Goal: Communication & Community: Answer question/provide support

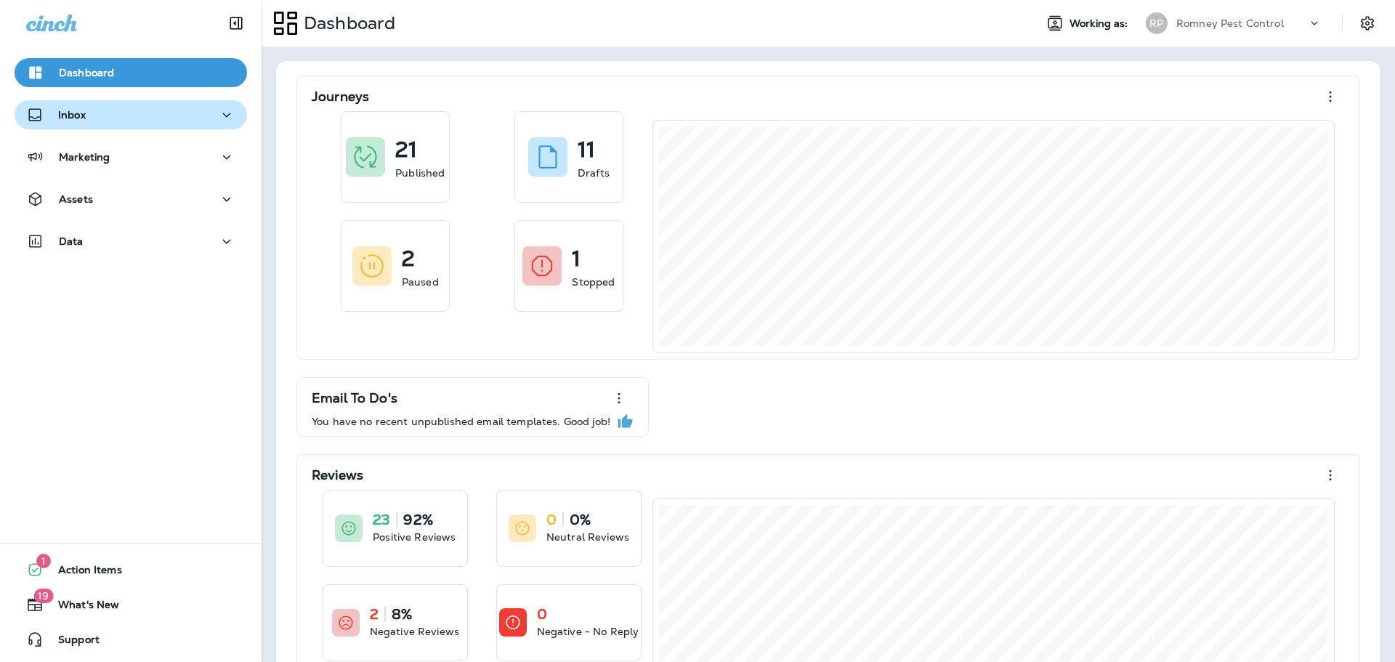
click at [160, 127] on button "Inbox" at bounding box center [131, 114] width 233 height 29
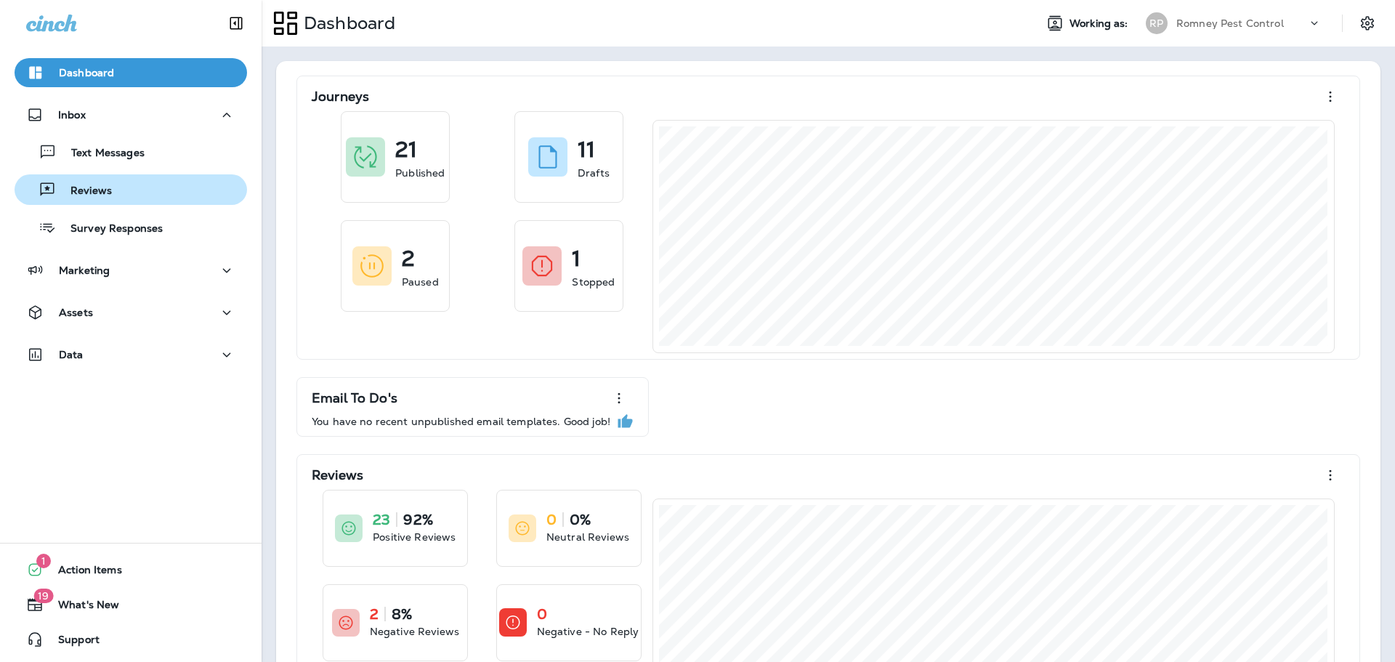
click at [140, 196] on div "Reviews" at bounding box center [130, 190] width 221 height 22
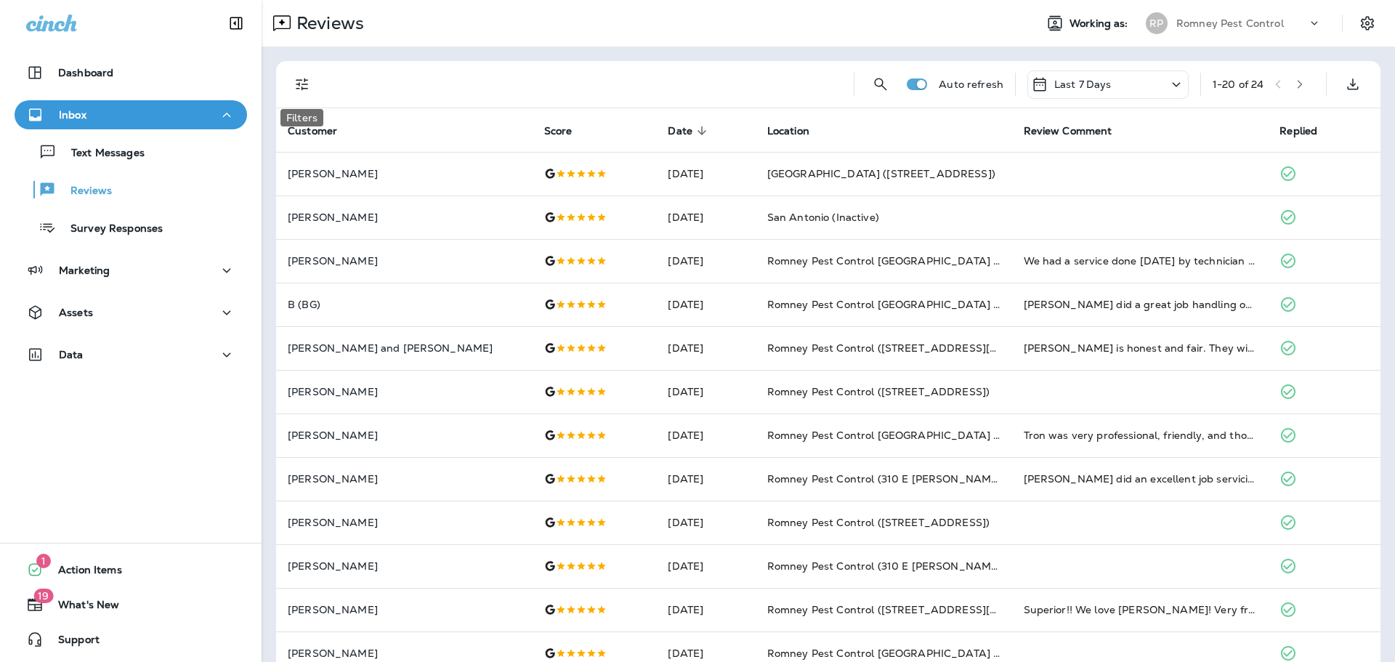
drag, startPoint x: 310, startPoint y: 82, endPoint x: 317, endPoint y: 118, distance: 37.1
click at [310, 82] on icon "Filters" at bounding box center [302, 84] width 17 height 17
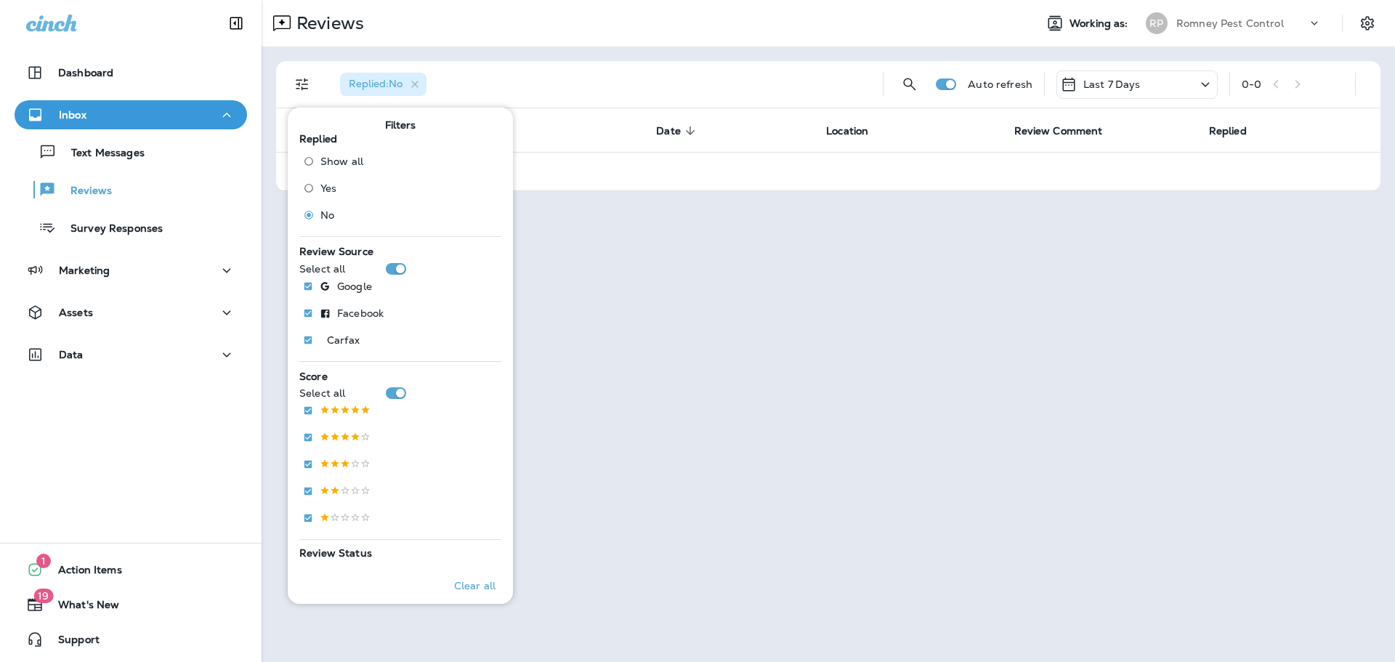
click at [853, 32] on div "Reviews" at bounding box center [643, 23] width 762 height 29
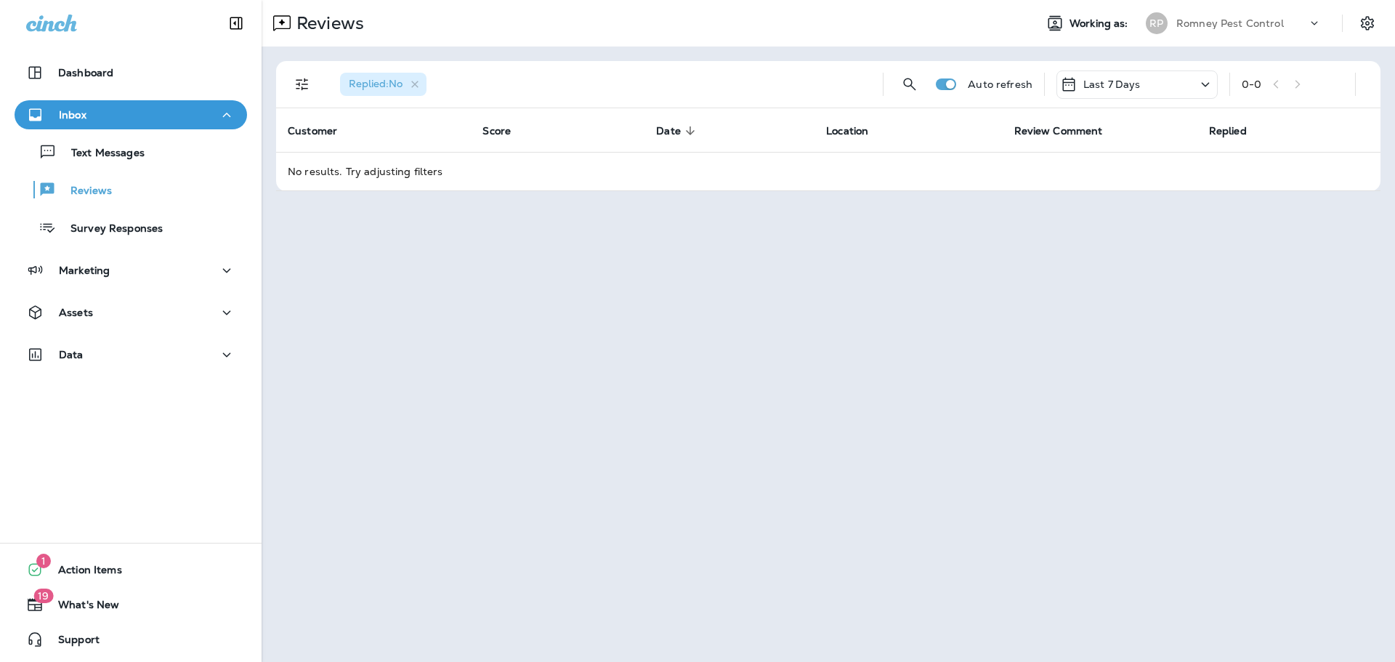
click at [1216, 15] on div "Romney Pest Control" at bounding box center [1242, 23] width 131 height 22
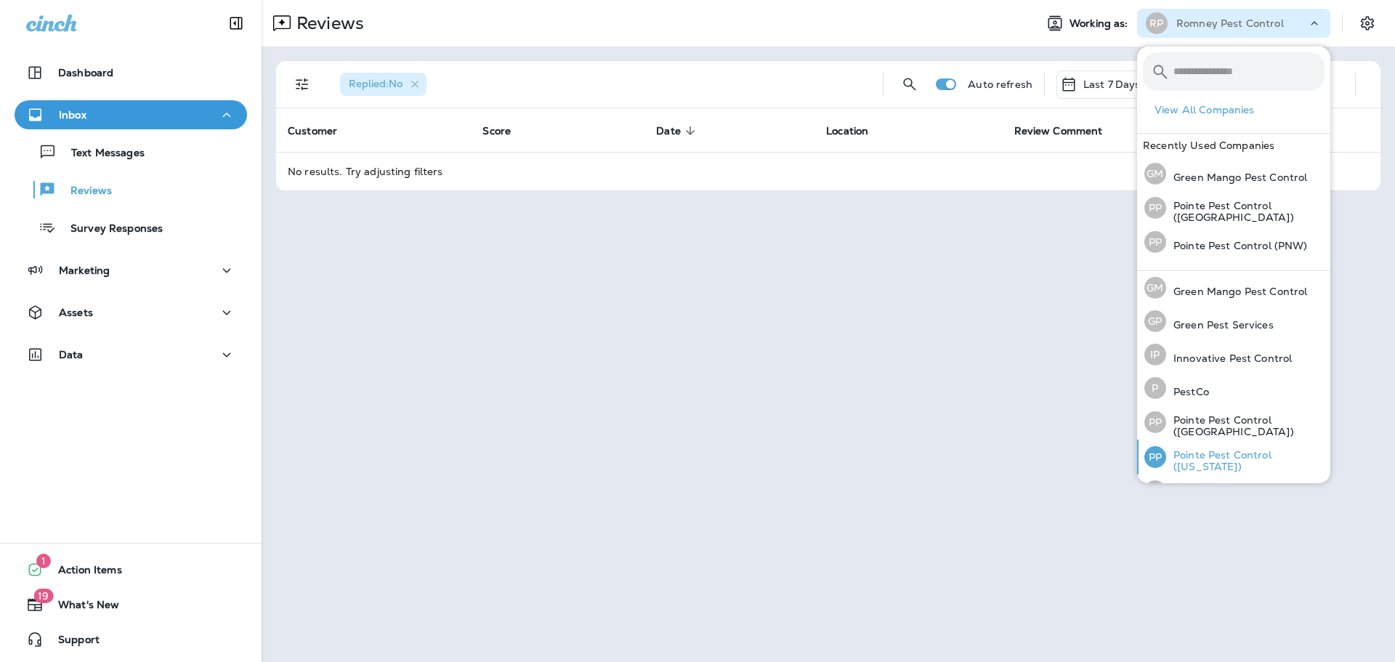
scroll to position [60, 0]
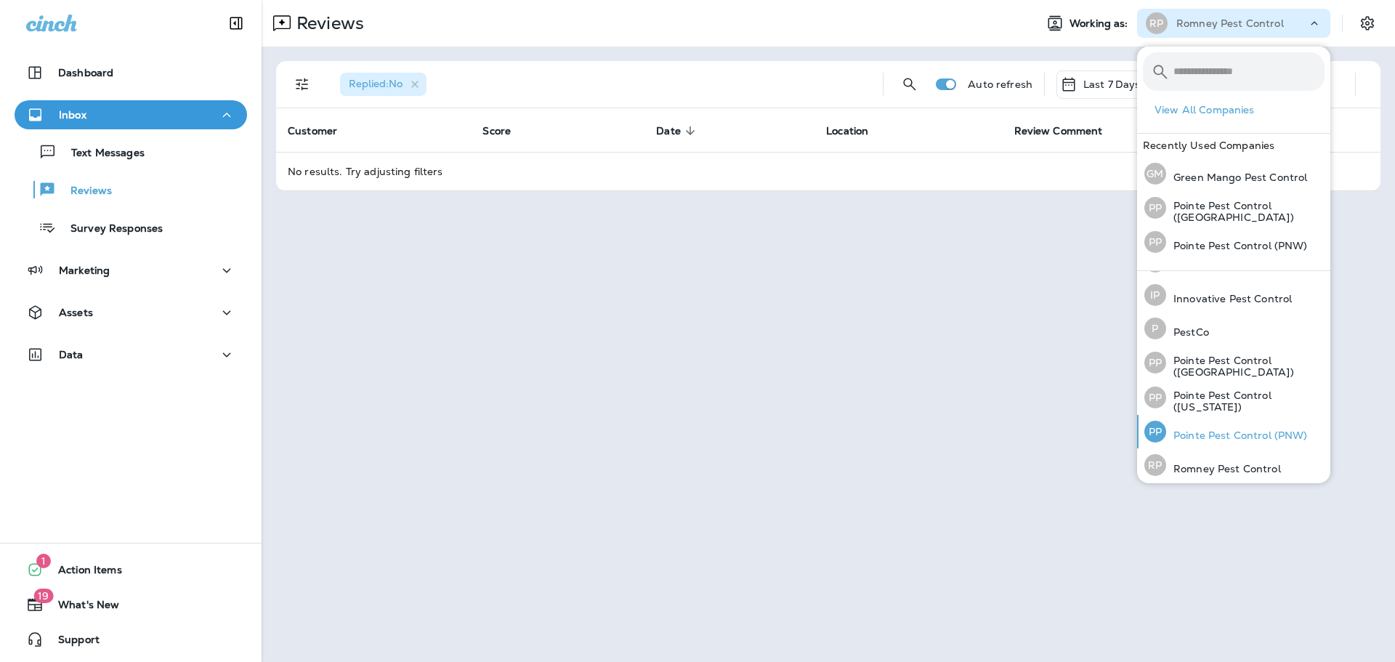
click at [1220, 430] on p "Pointe Pest Control (PNW)" at bounding box center [1238, 436] width 142 height 12
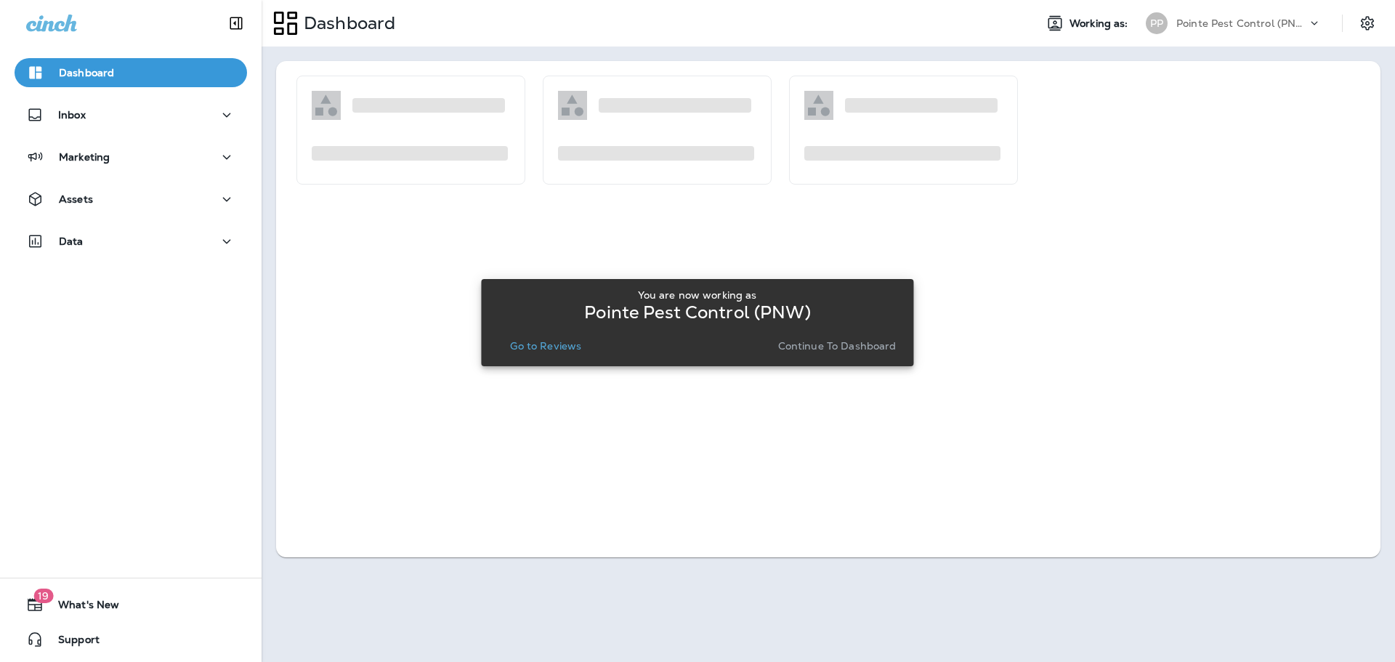
click at [557, 344] on p "Go to Reviews" at bounding box center [545, 346] width 71 height 12
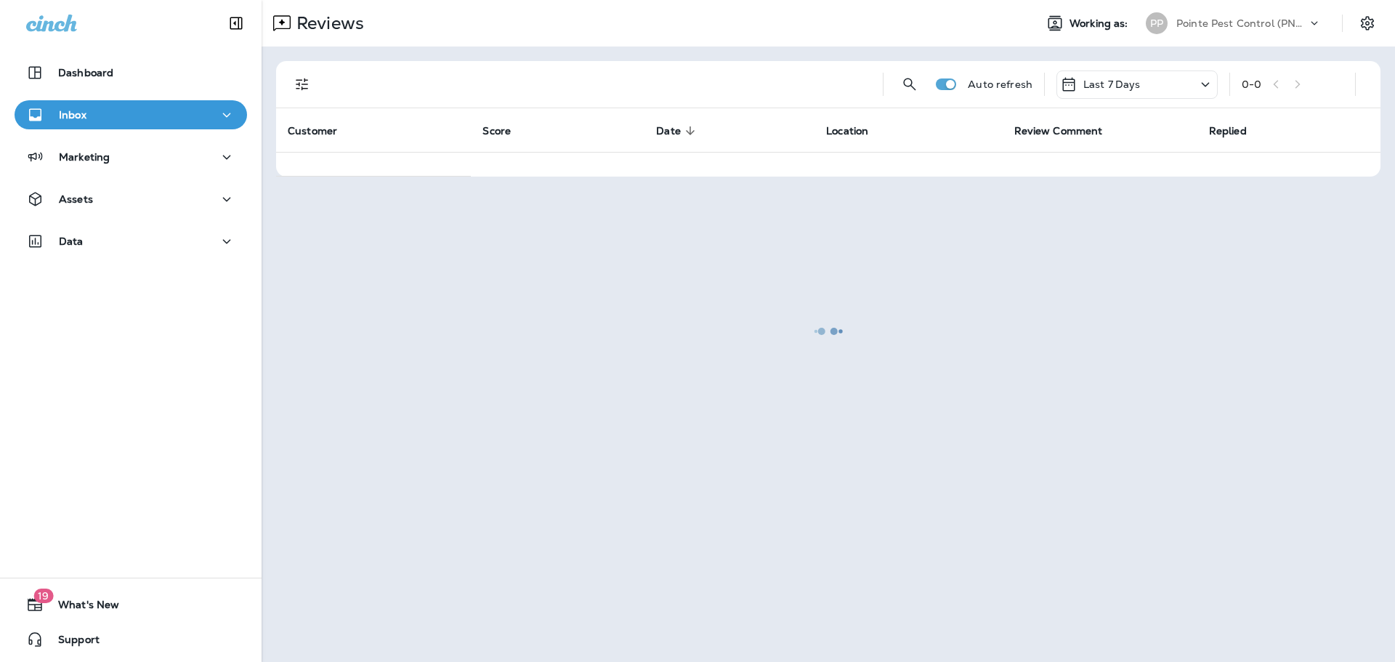
click at [301, 84] on div at bounding box center [828, 330] width 1131 height 659
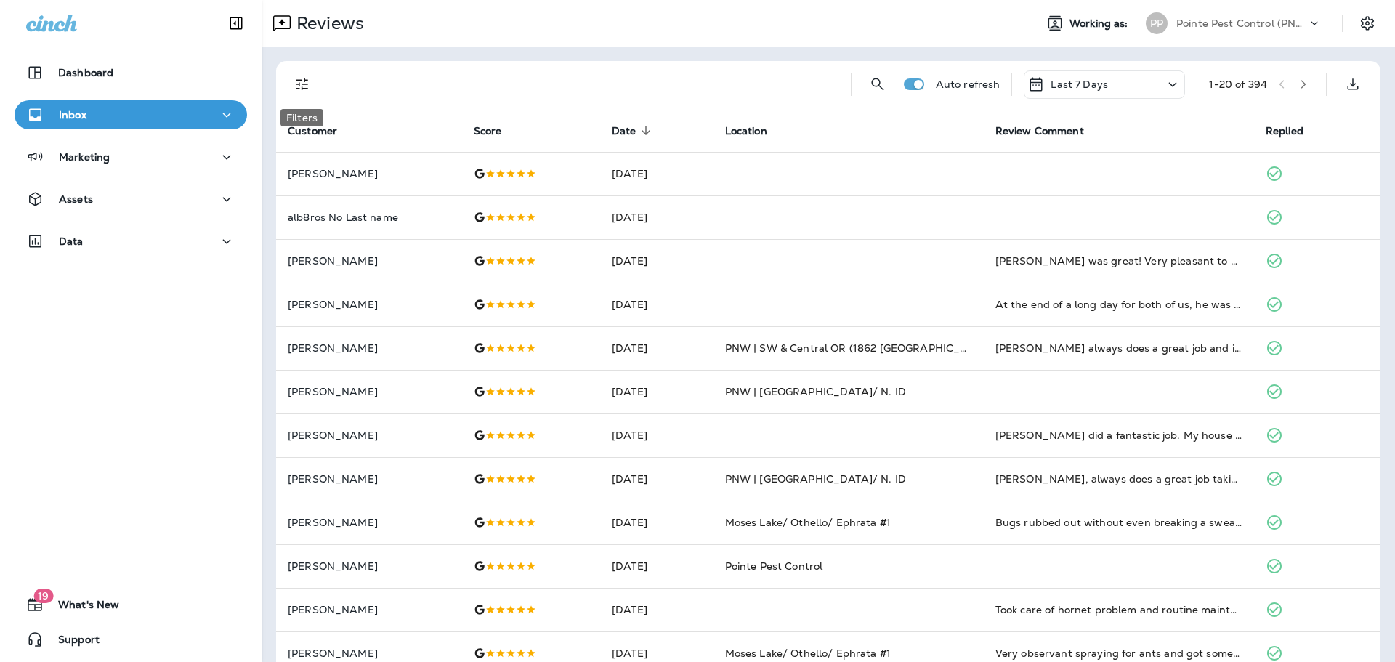
click at [298, 78] on icon "Filters" at bounding box center [302, 84] width 17 height 17
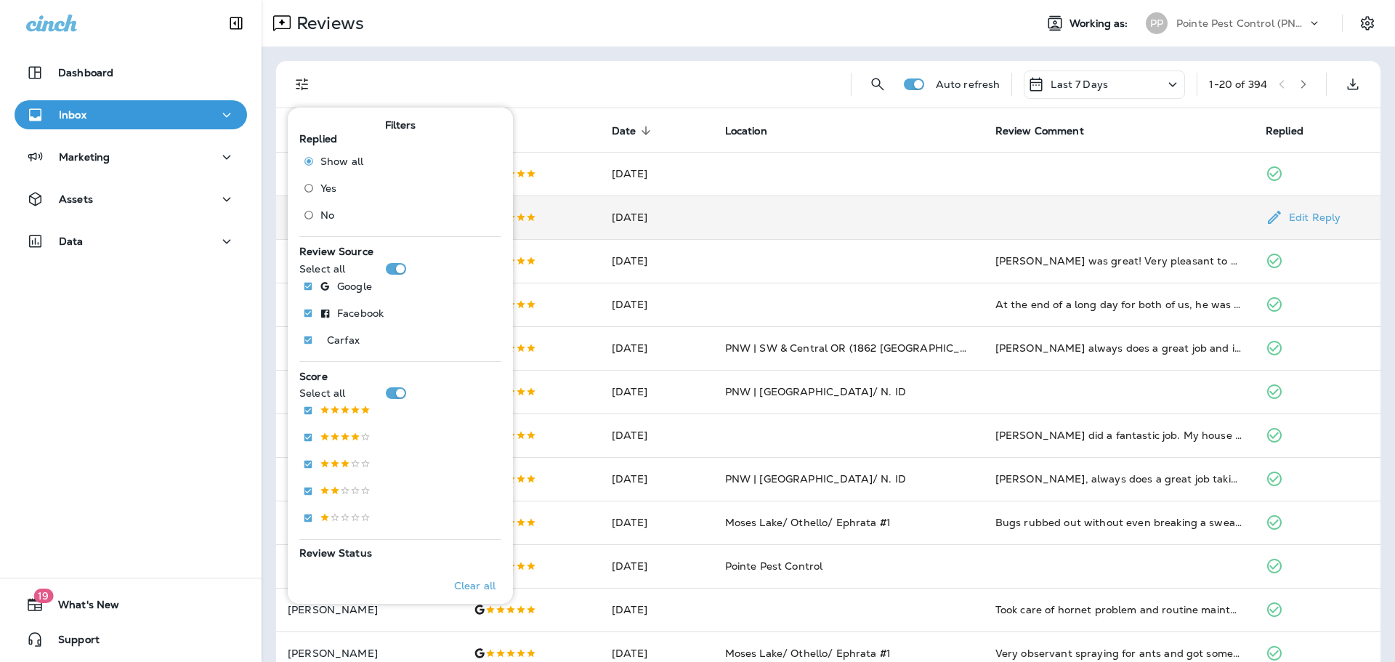
click at [278, 209] on td "alb8ros No Last name" at bounding box center [369, 218] width 186 height 44
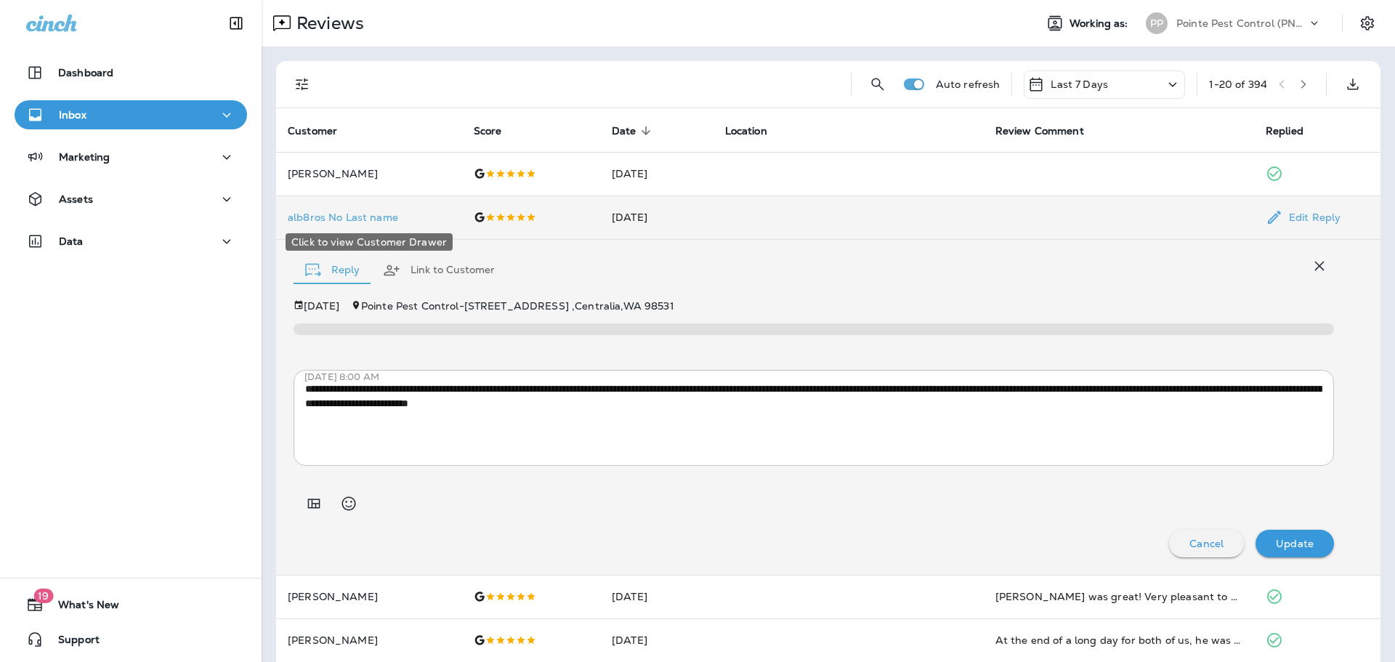
click at [307, 211] on p "alb8ros No Last name" at bounding box center [369, 217] width 163 height 12
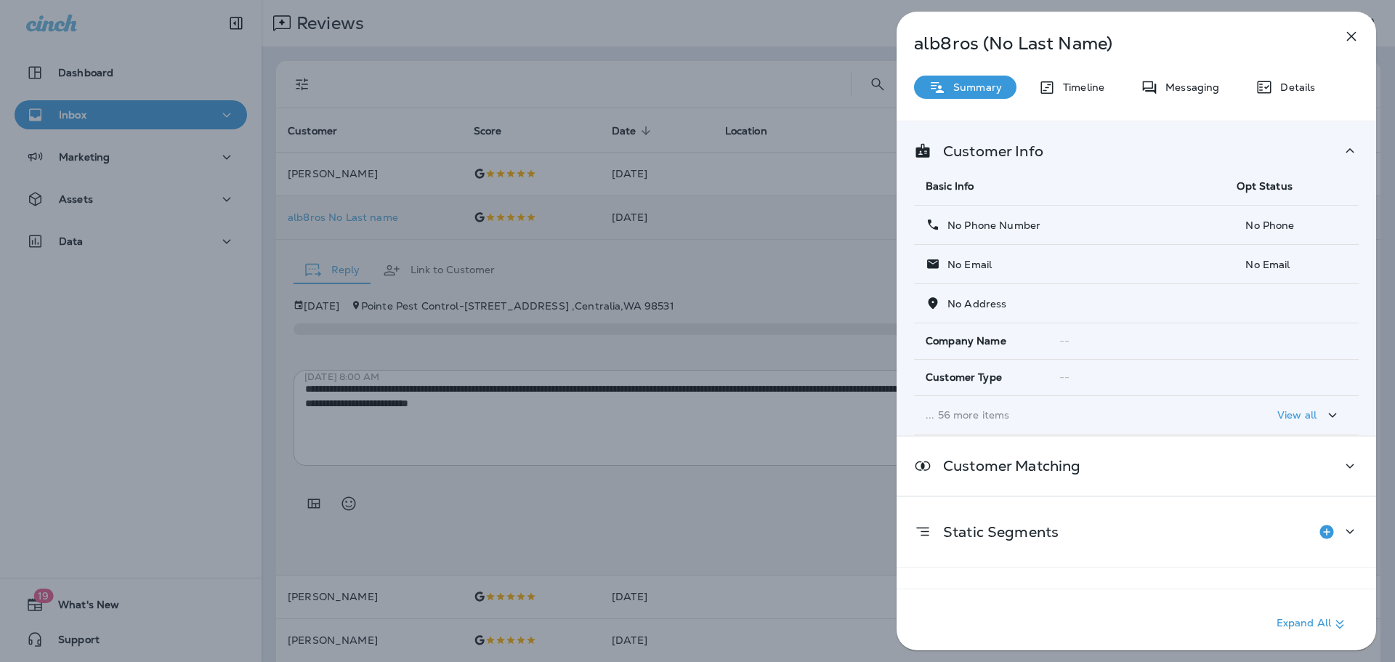
click at [418, 185] on div "alb8ros (No Last Name) Summary Timeline Messaging Details Customer Info Basic I…" at bounding box center [697, 331] width 1395 height 662
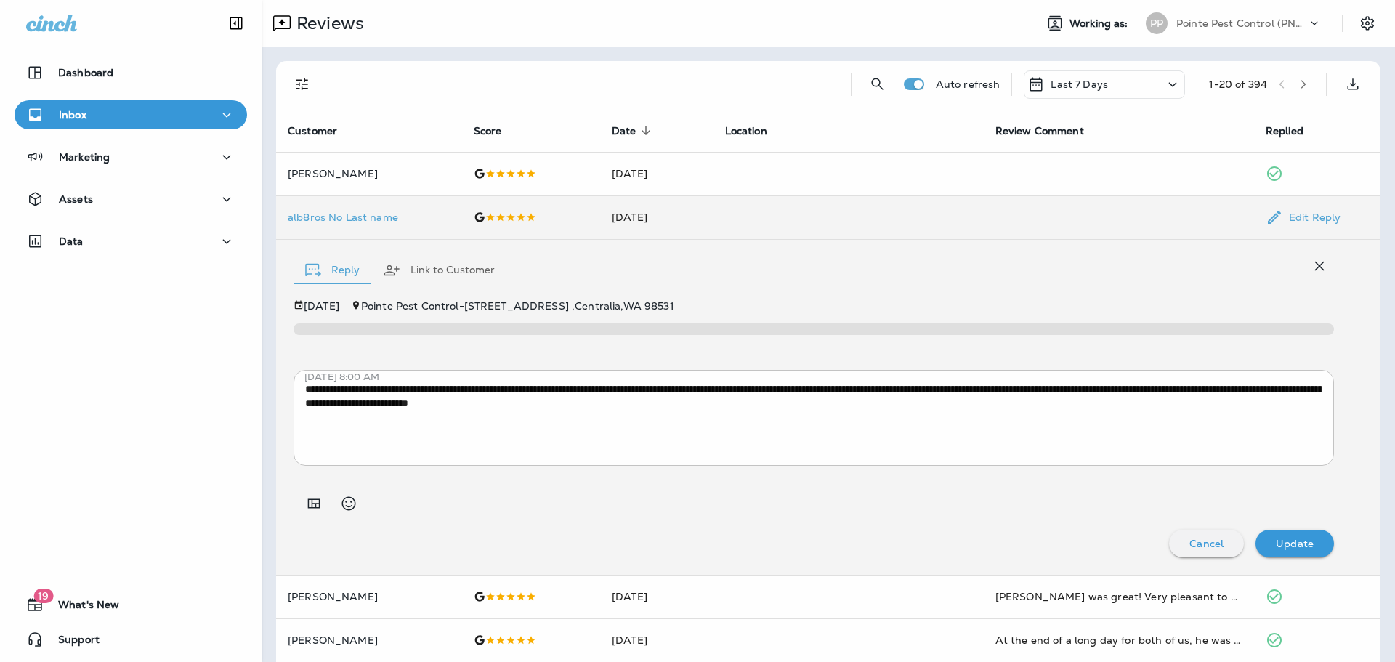
drag, startPoint x: 302, startPoint y: 78, endPoint x: 309, endPoint y: 107, distance: 29.1
click at [302, 78] on icon "Filters" at bounding box center [302, 84] width 17 height 17
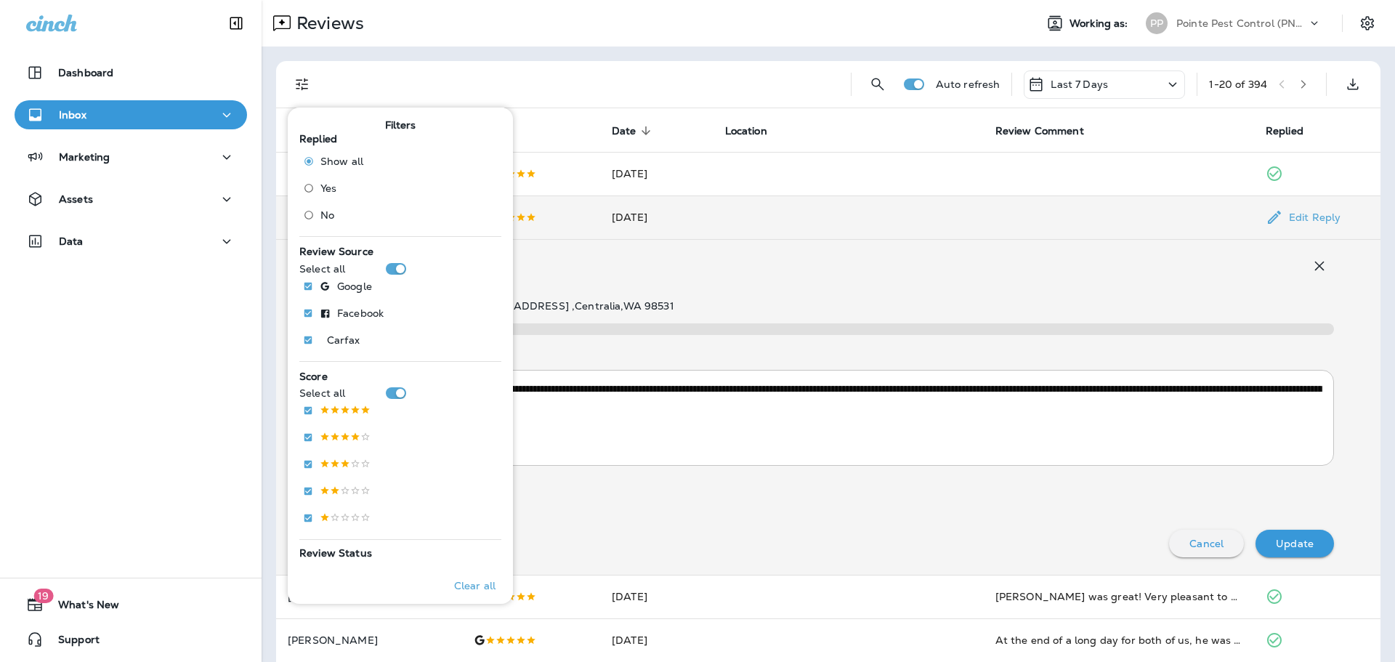
click at [323, 216] on span "No" at bounding box center [328, 215] width 14 height 12
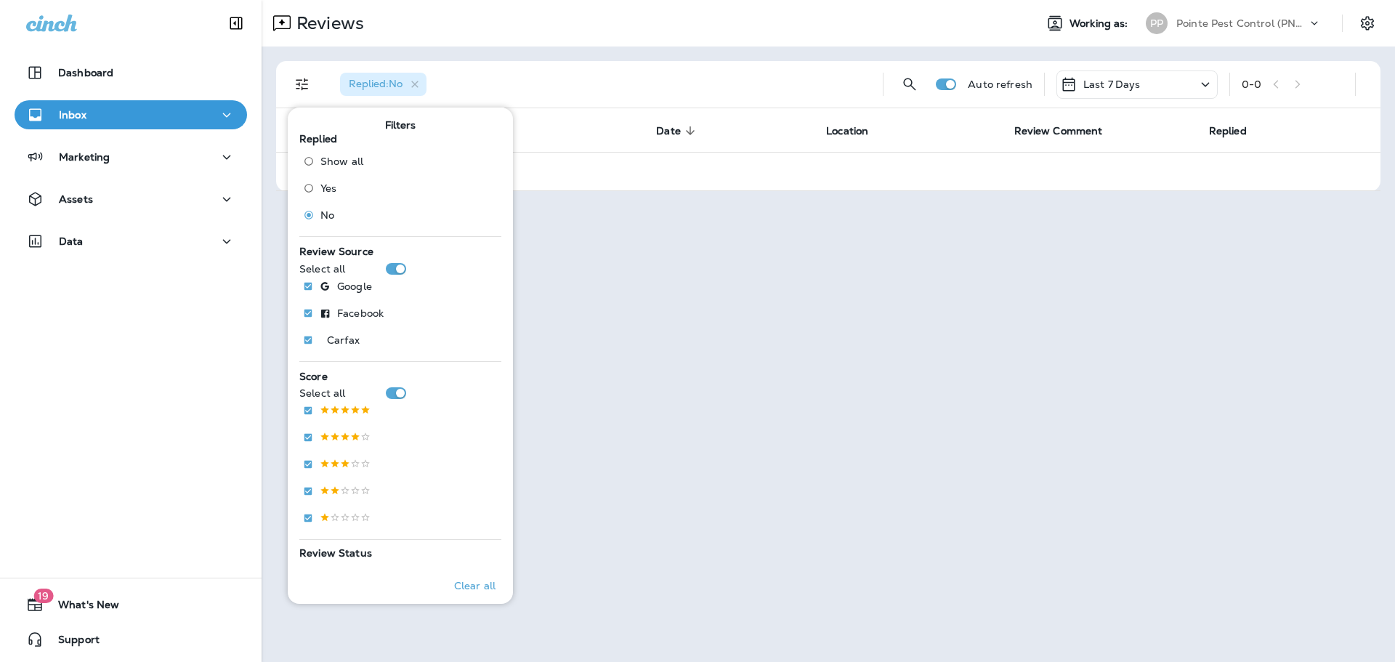
click at [1232, 22] on p "Pointe Pest Control (PNW)" at bounding box center [1242, 23] width 131 height 12
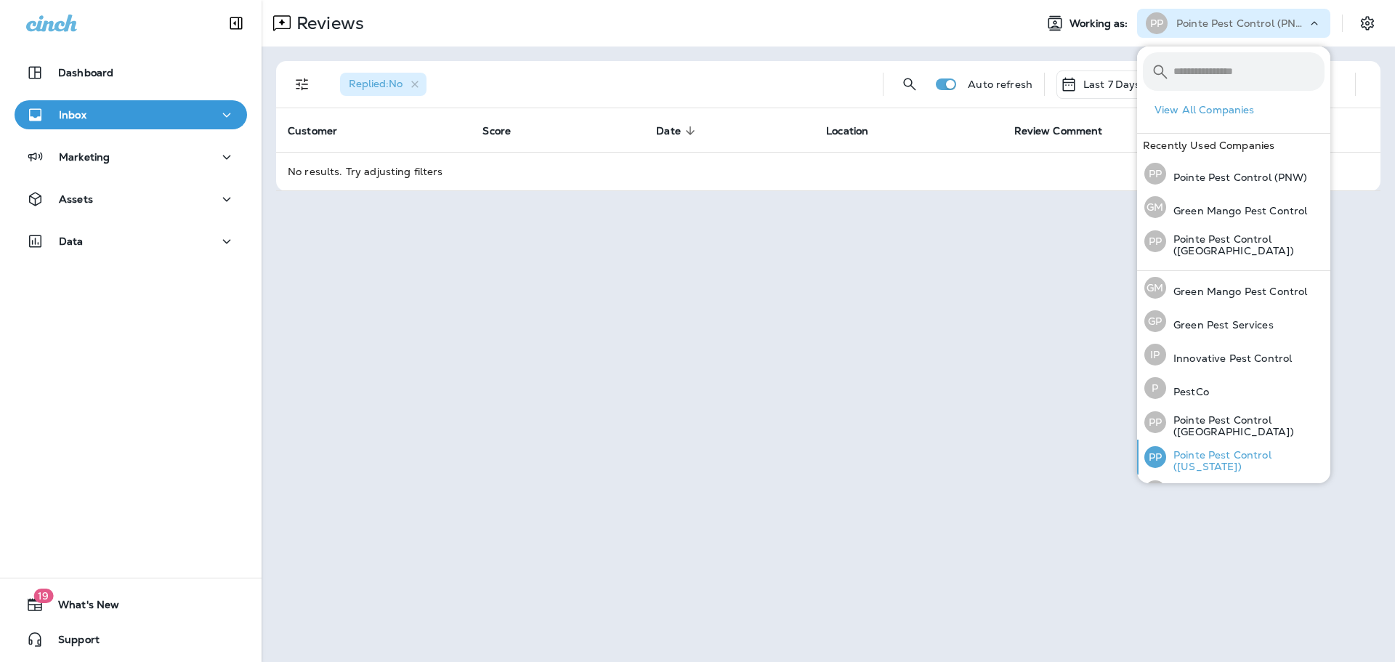
click at [1223, 451] on p "Pointe Pest Control ([US_STATE])" at bounding box center [1246, 460] width 158 height 23
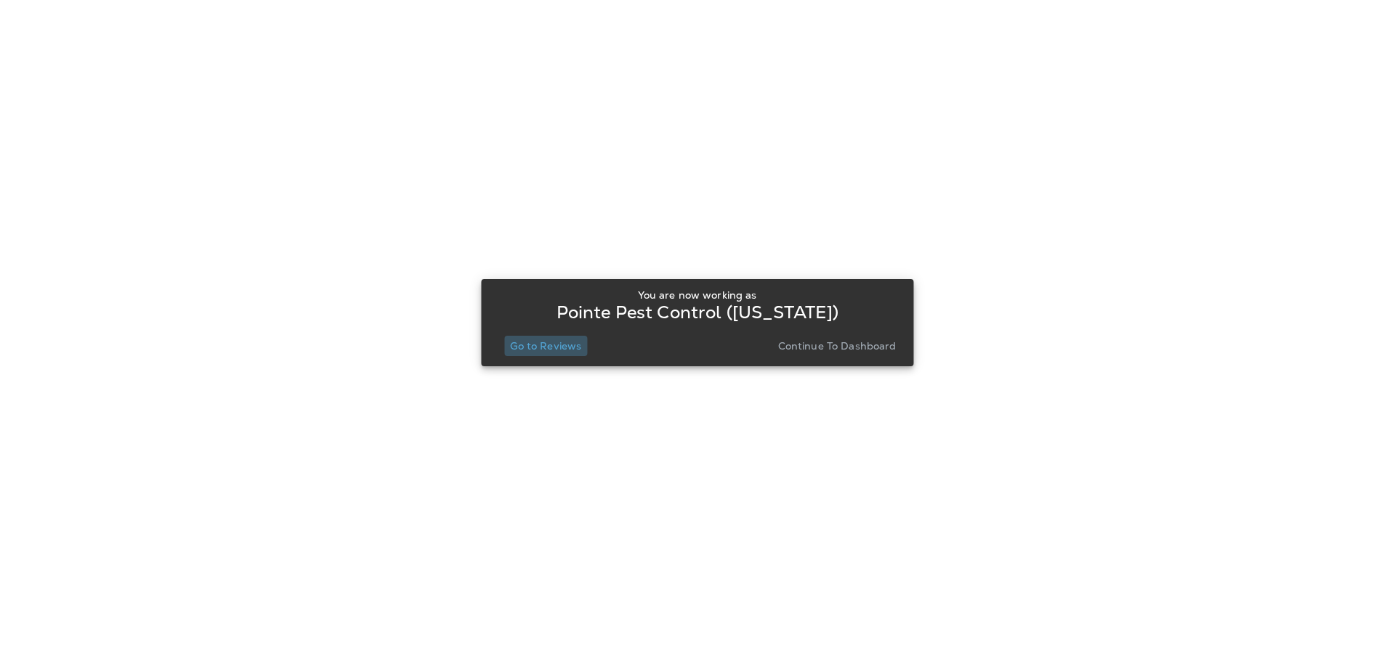
click at [562, 346] on p "Go to Reviews" at bounding box center [545, 346] width 71 height 12
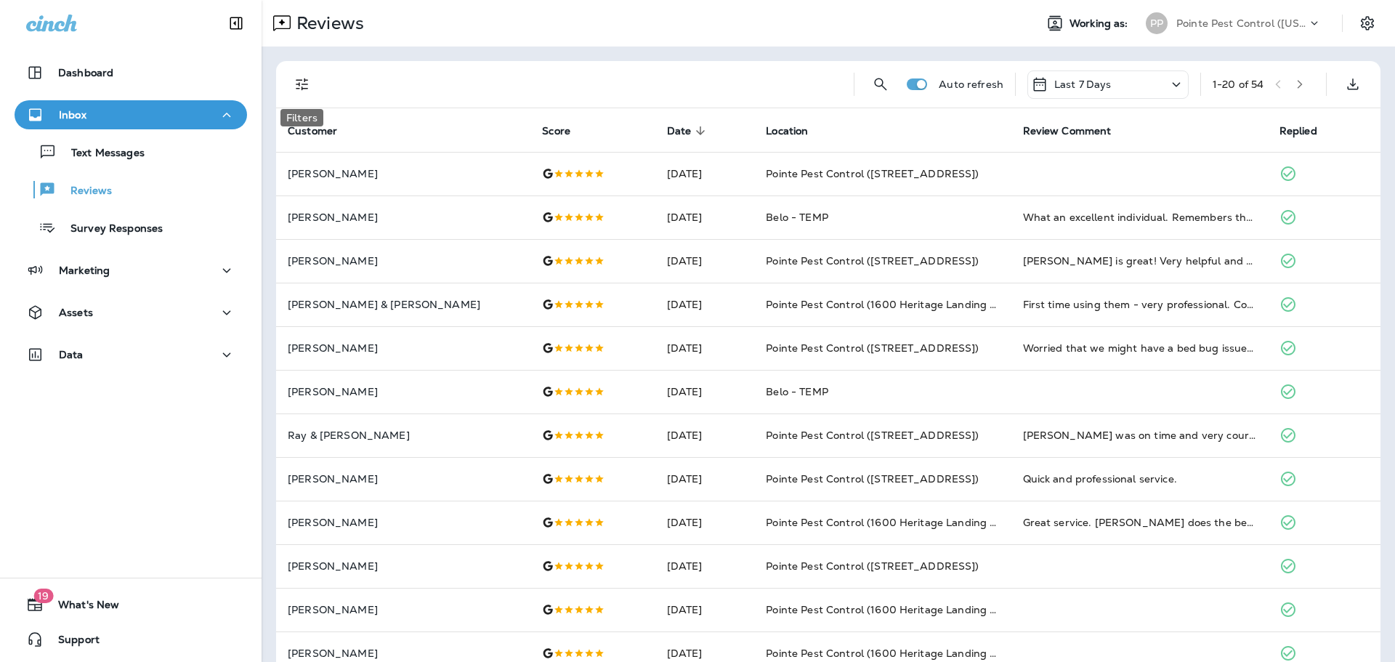
click at [301, 78] on icon "Filters" at bounding box center [302, 84] width 17 height 17
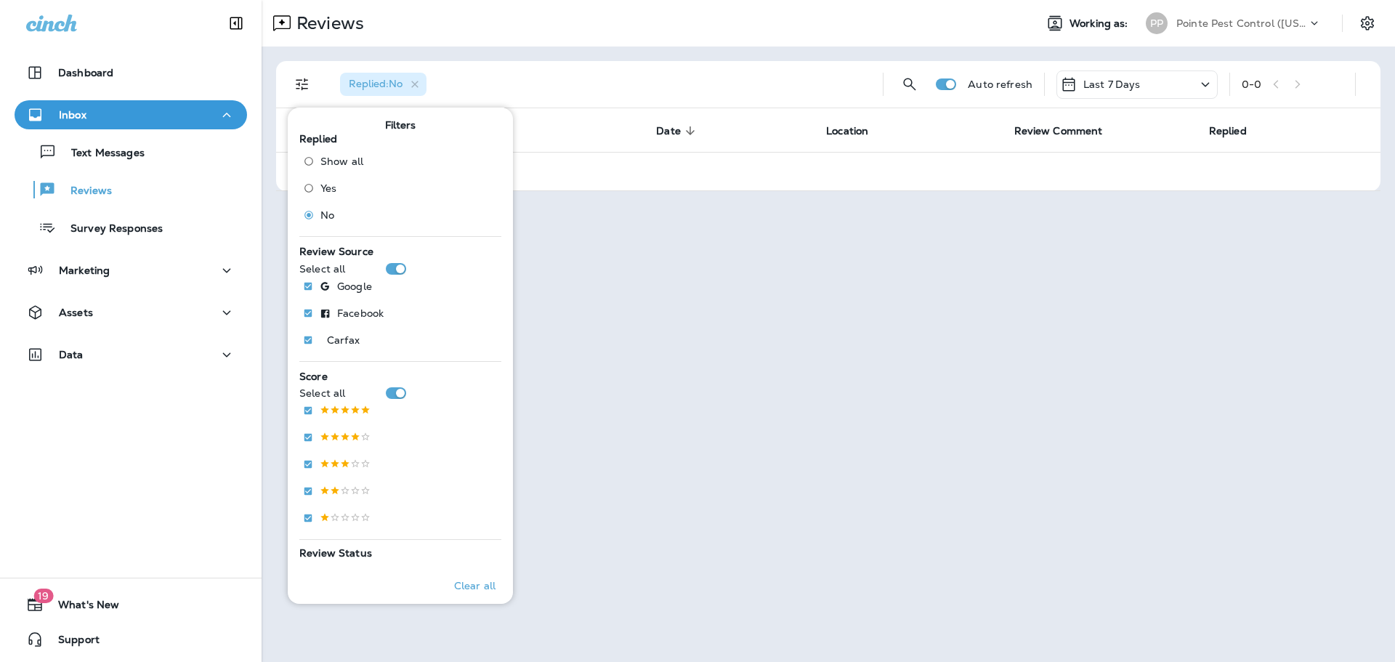
click at [1236, 14] on div "Pointe Pest Control ([US_STATE])" at bounding box center [1242, 23] width 131 height 22
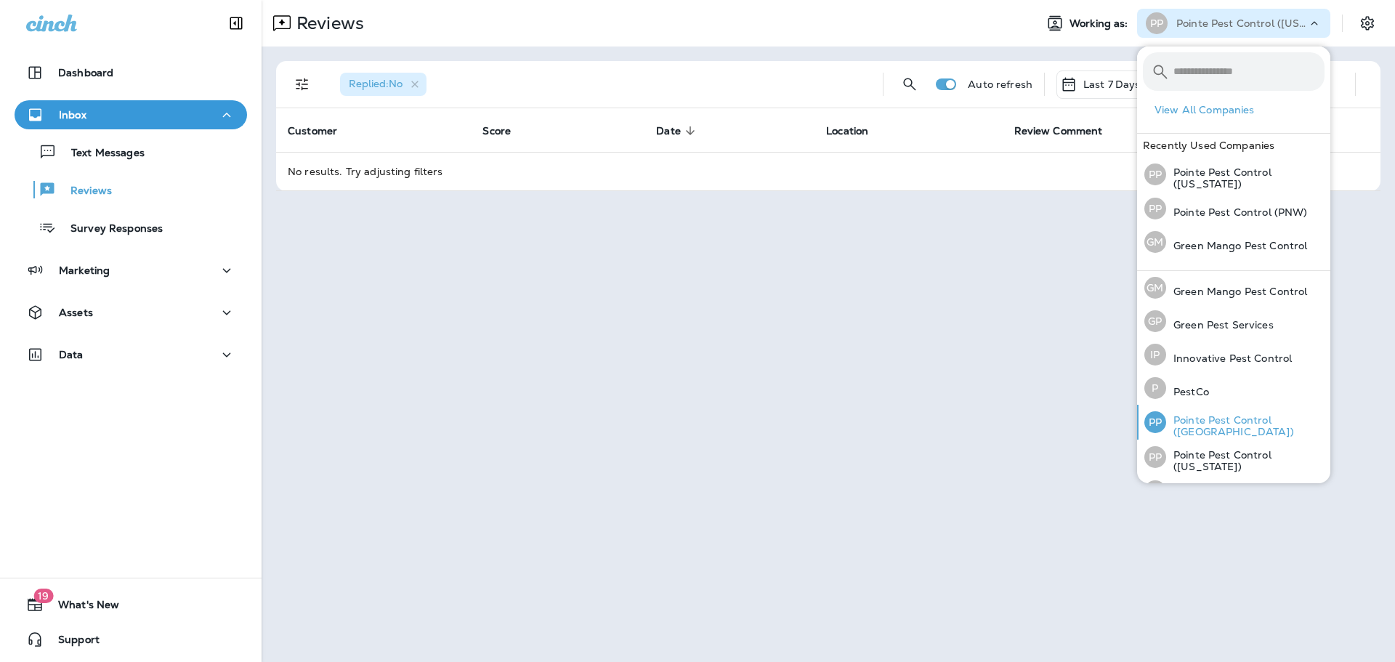
click at [1246, 428] on p "Pointe Pest Control ([GEOGRAPHIC_DATA])" at bounding box center [1246, 425] width 158 height 23
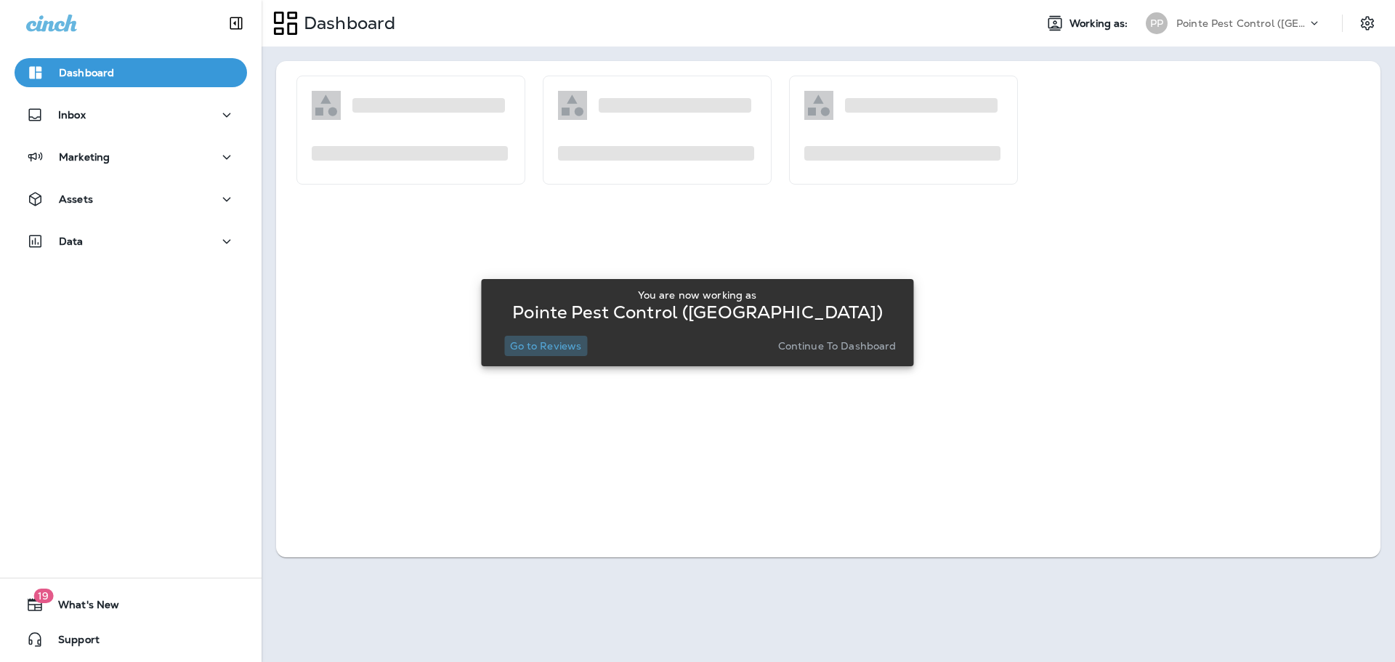
click at [557, 349] on p "Go to Reviews" at bounding box center [545, 346] width 71 height 12
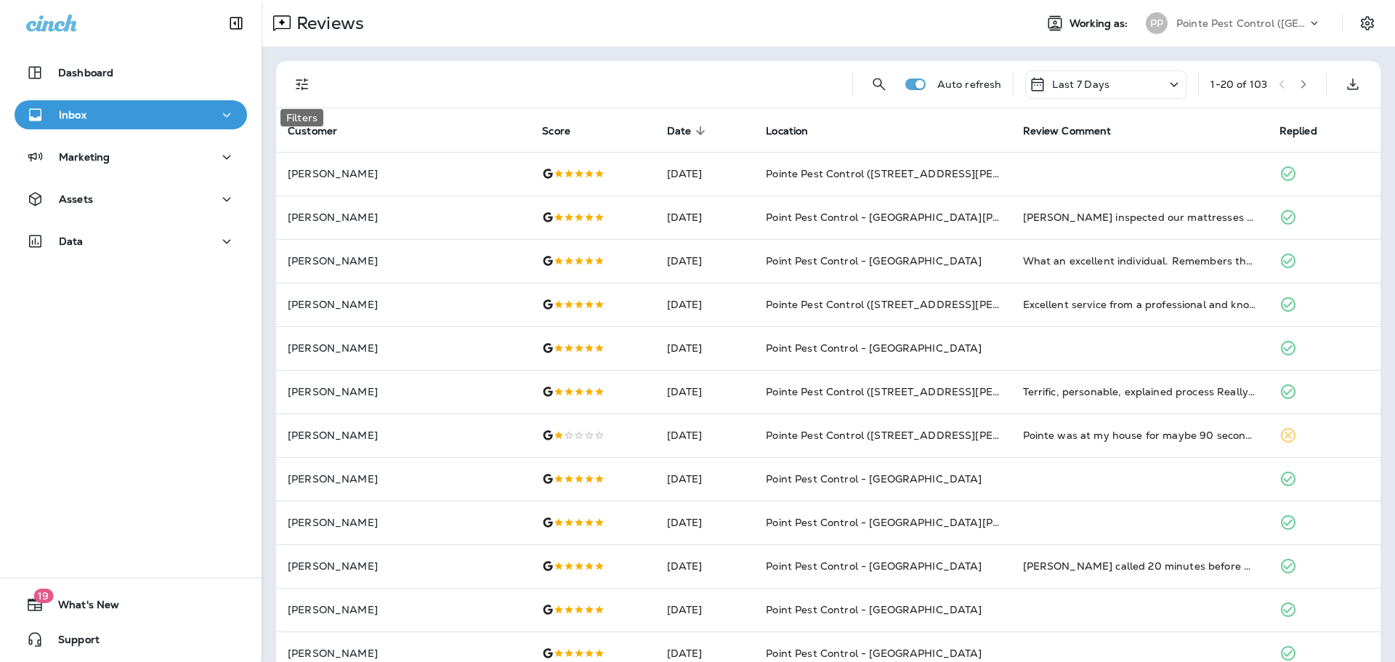
drag, startPoint x: 303, startPoint y: 82, endPoint x: 305, endPoint y: 116, distance: 34.2
click at [303, 82] on icon "Filters" at bounding box center [302, 84] width 17 height 17
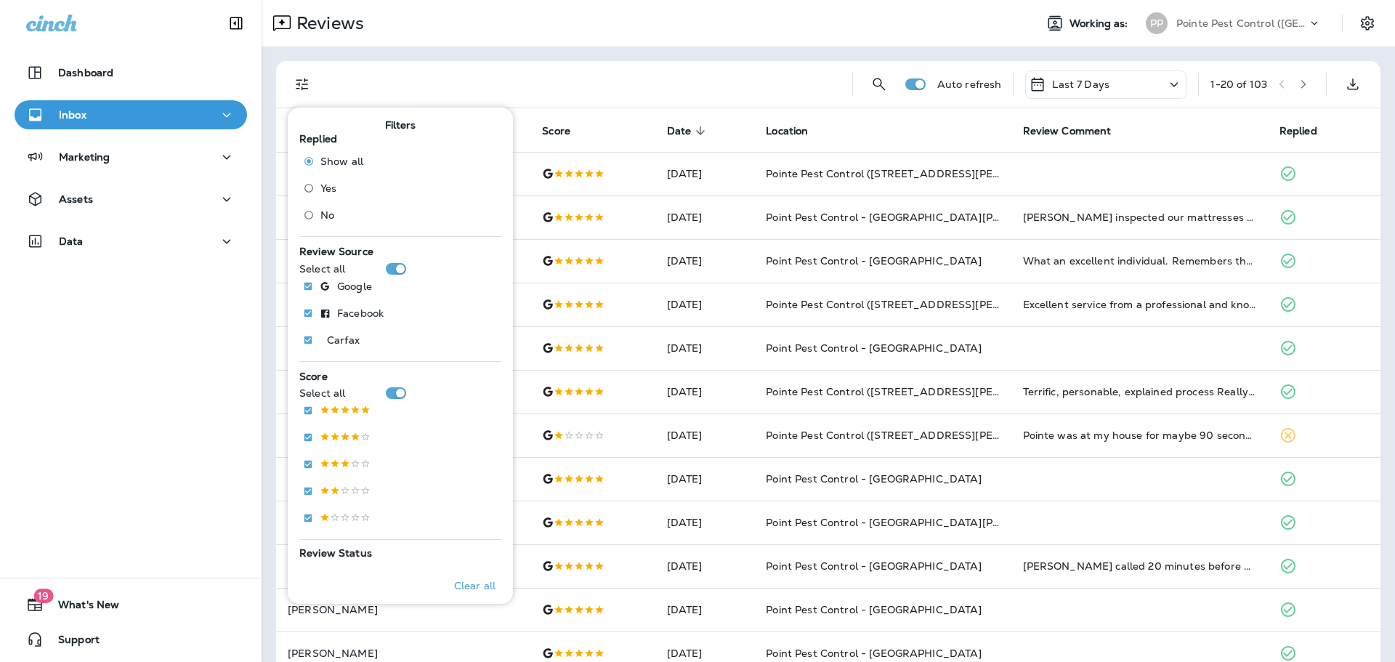
click at [329, 211] on span "No" at bounding box center [328, 215] width 14 height 12
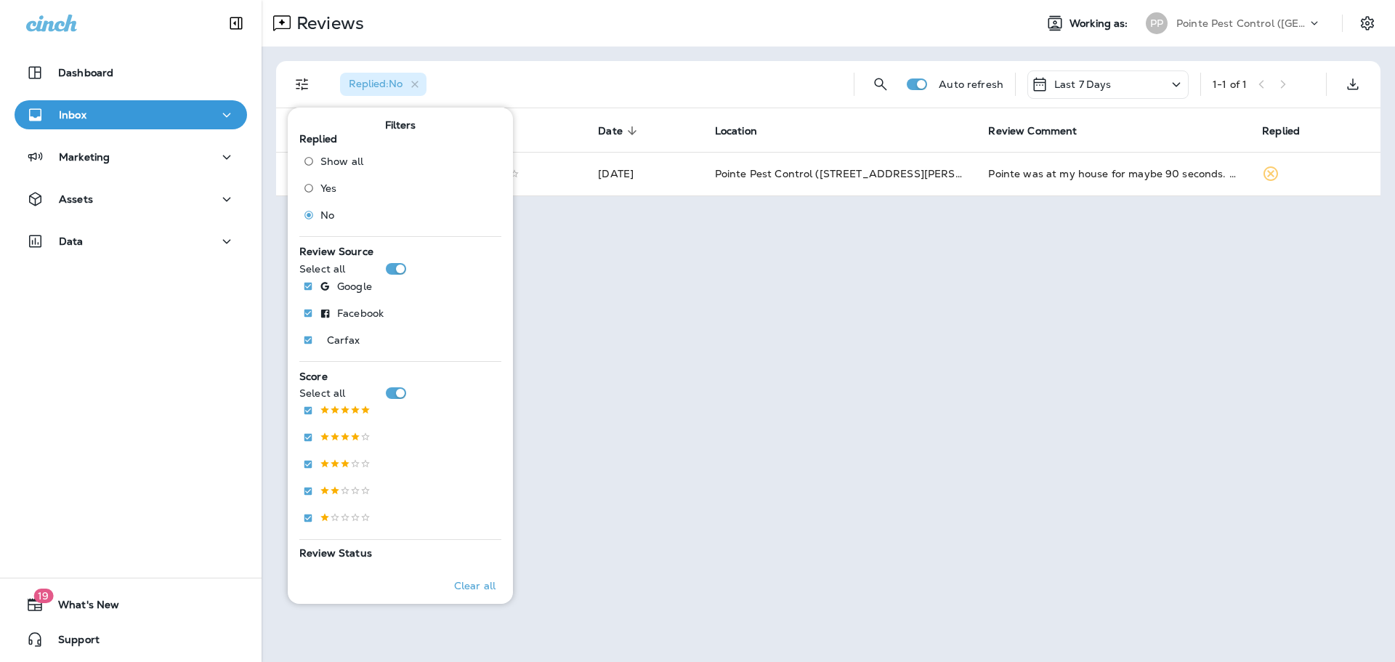
click at [760, 57] on div "Replied : No Auto refresh Last 7 Days 1 - 1 of 1 Customer Score Date sorted des…" at bounding box center [829, 129] width 1134 height 164
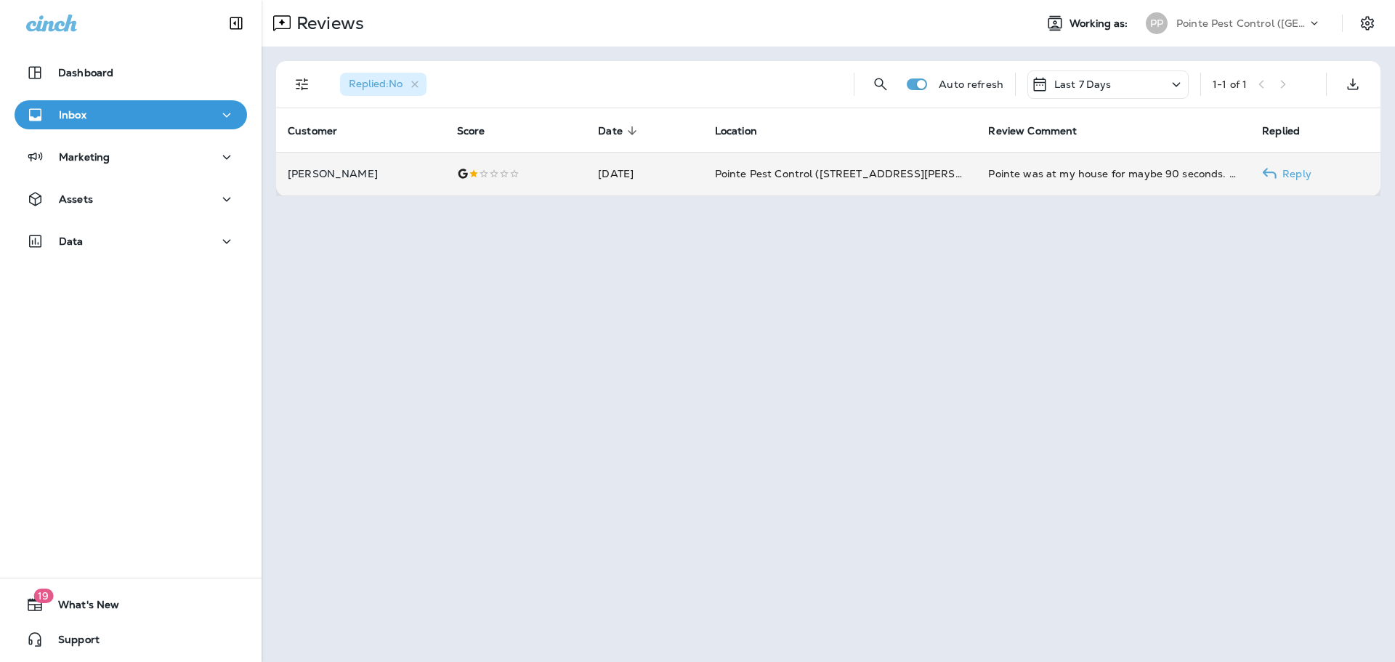
click at [1009, 189] on td "Pointe was at my house for maybe 90 seconds. Technician wore a backpack like co…" at bounding box center [1114, 174] width 274 height 44
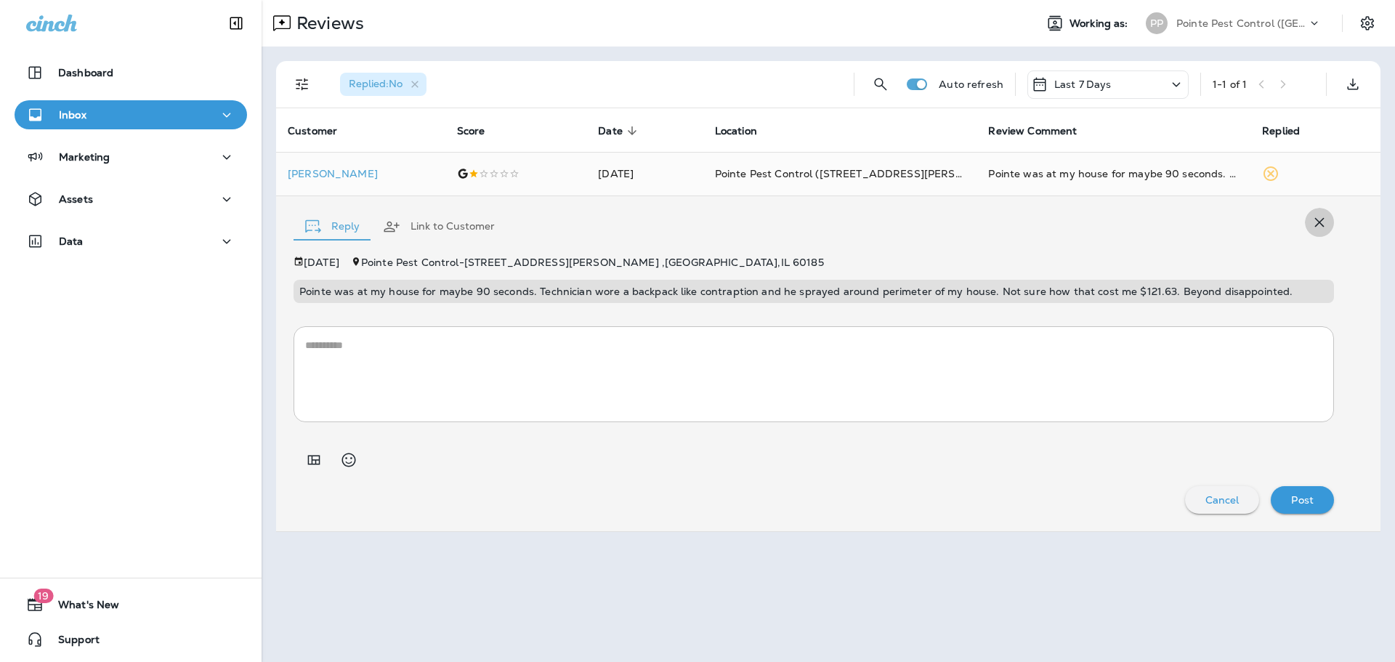
click at [1325, 222] on icon "button" at bounding box center [1319, 222] width 17 height 17
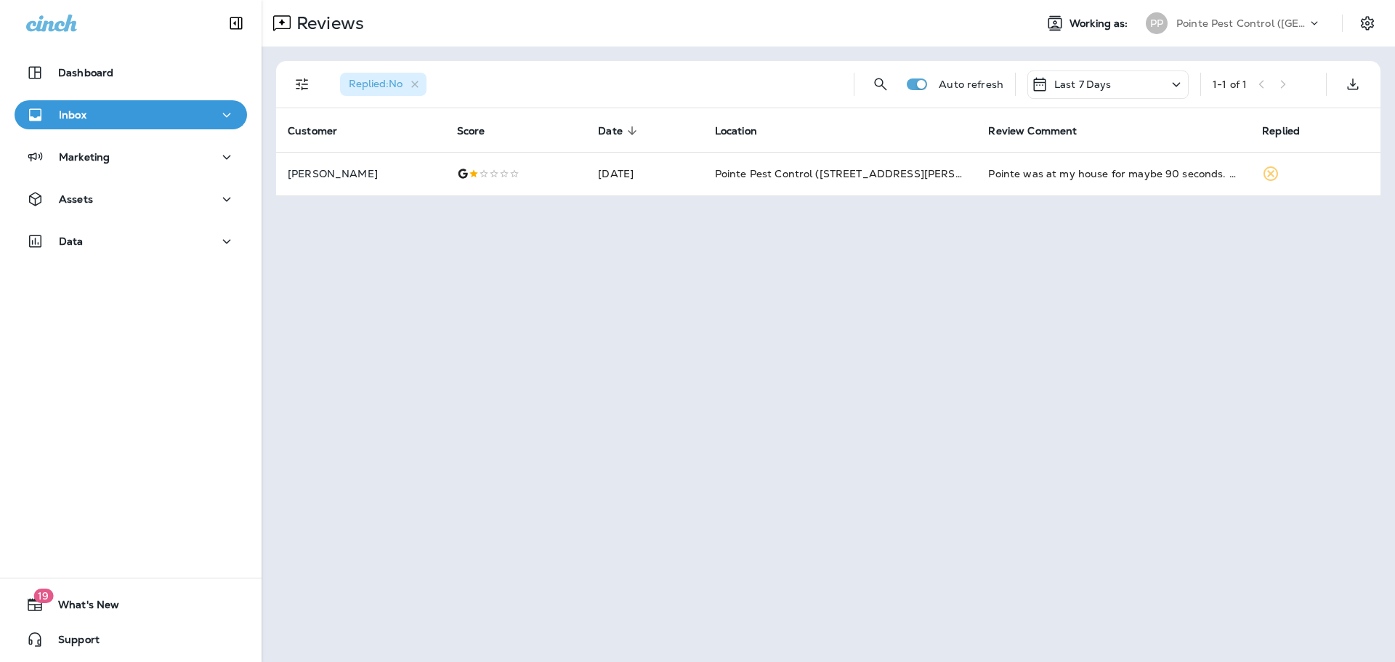
click at [1262, 23] on p "Pointe Pest Control ([GEOGRAPHIC_DATA])" at bounding box center [1242, 23] width 131 height 12
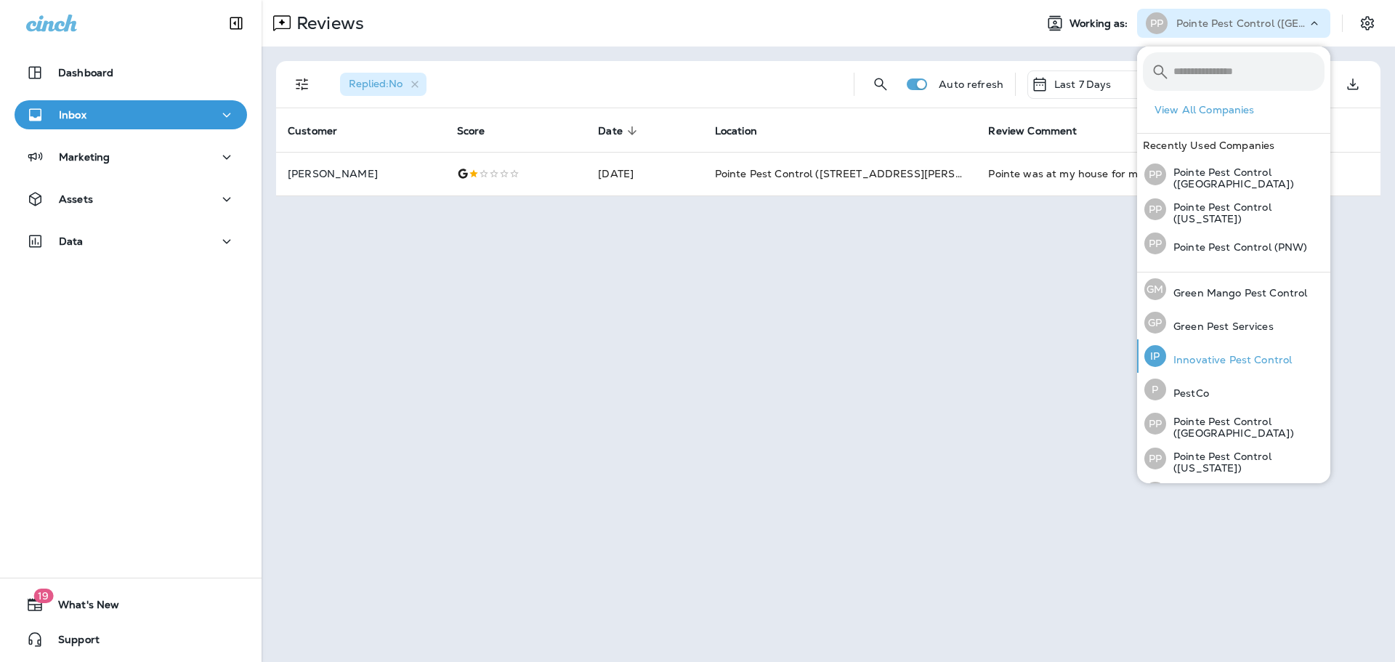
click at [1273, 358] on p "Innovative Pest Control" at bounding box center [1230, 360] width 126 height 12
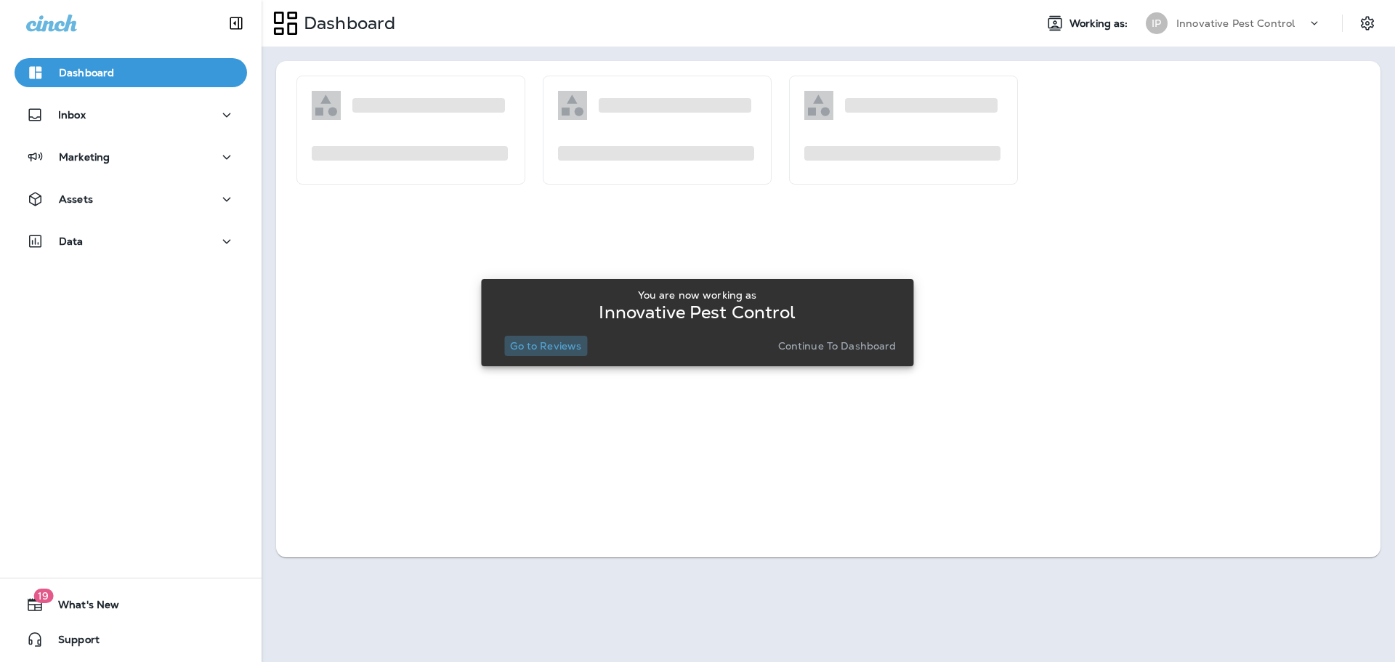
click at [571, 342] on p "Go to Reviews" at bounding box center [545, 346] width 71 height 12
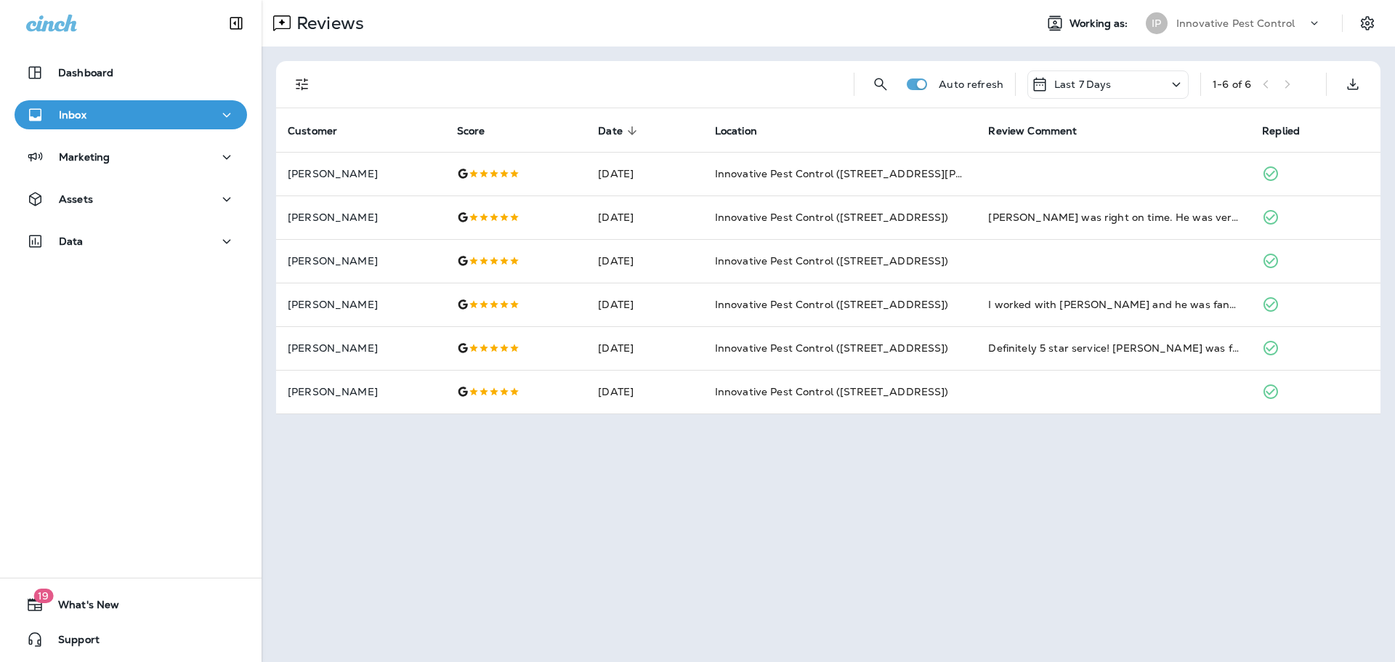
click at [1254, 24] on p "Innovative Pest Control" at bounding box center [1236, 23] width 118 height 12
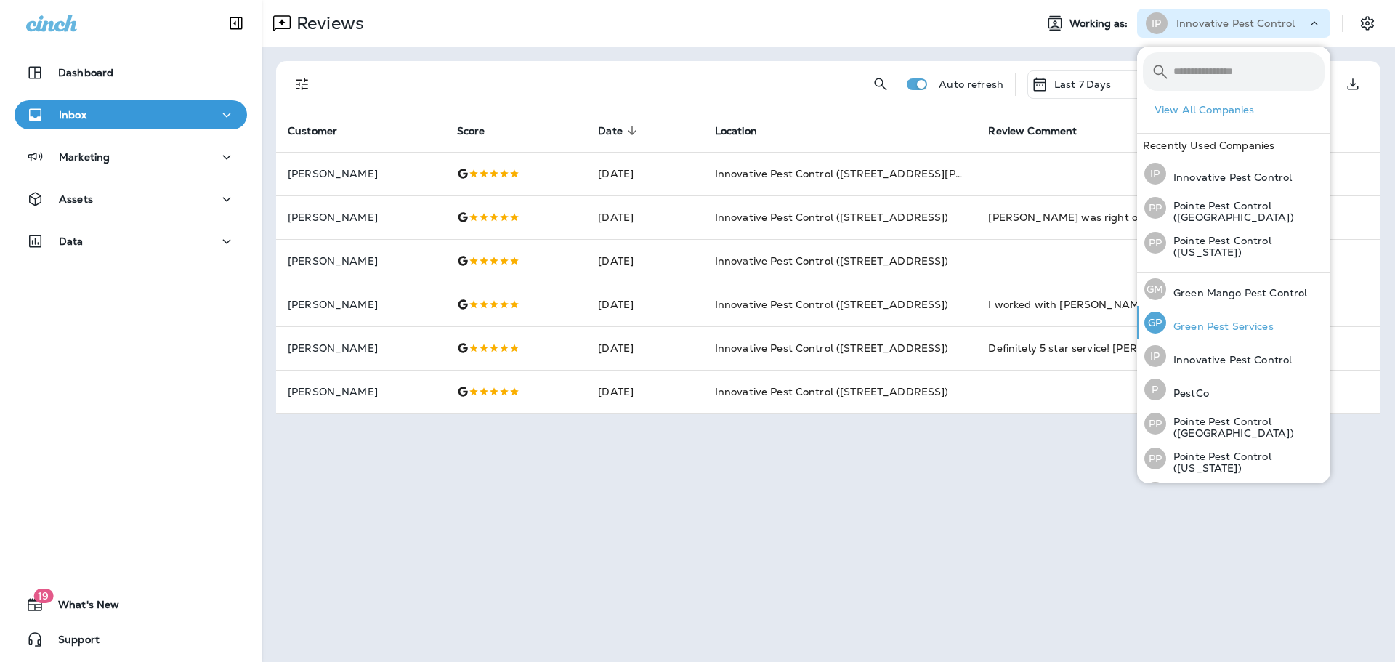
click at [1228, 328] on p "Green Pest Services" at bounding box center [1221, 327] width 108 height 12
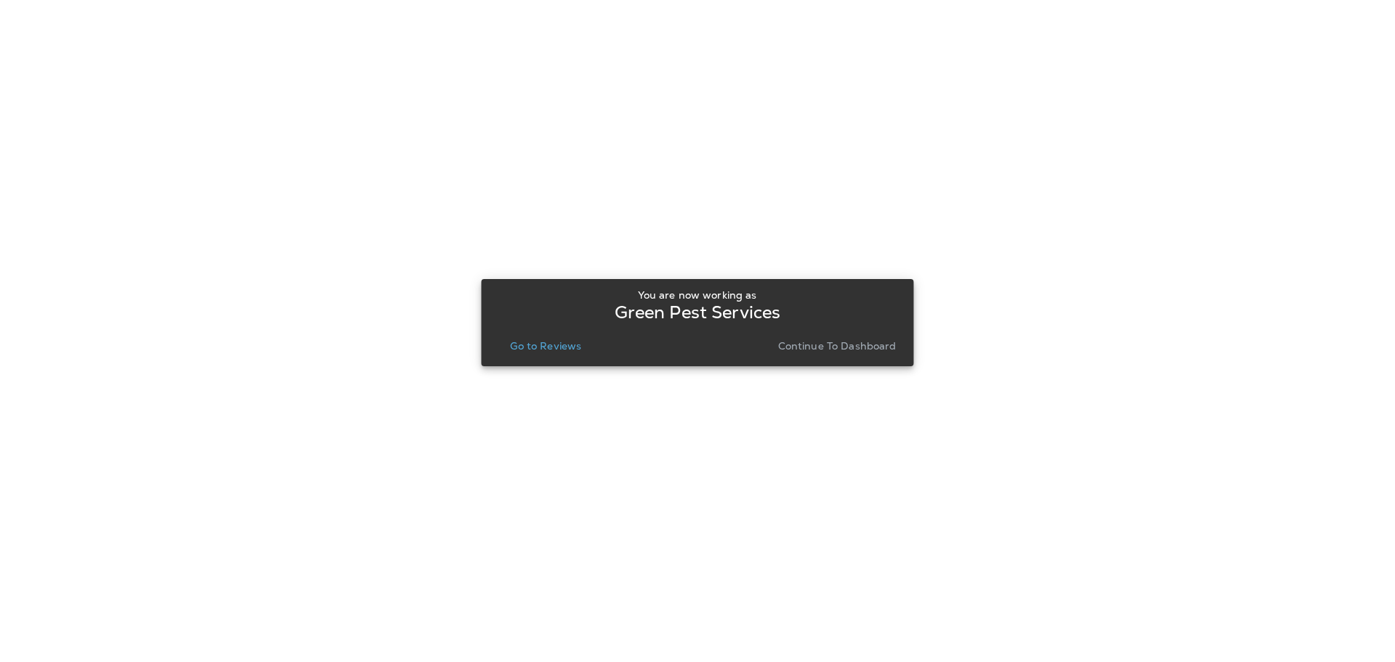
click at [555, 354] on button "Go to Reviews" at bounding box center [545, 346] width 83 height 20
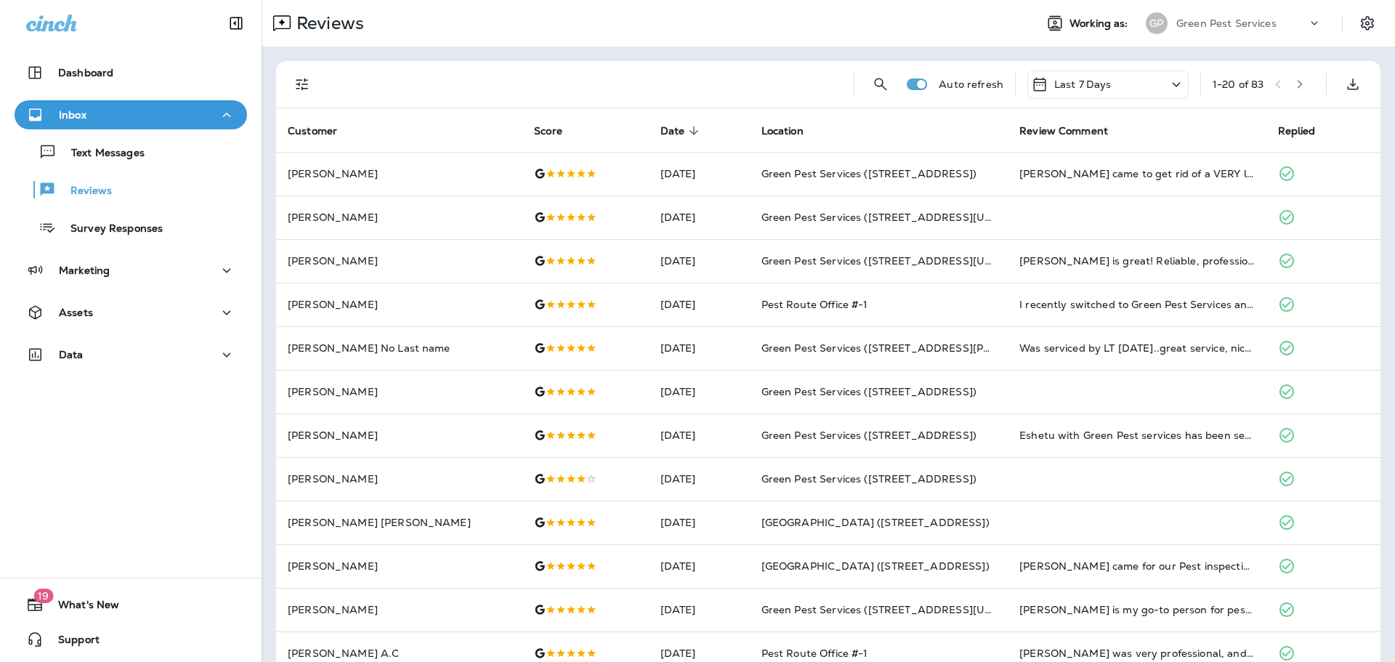
click at [299, 85] on icon "Filters" at bounding box center [302, 84] width 12 height 12
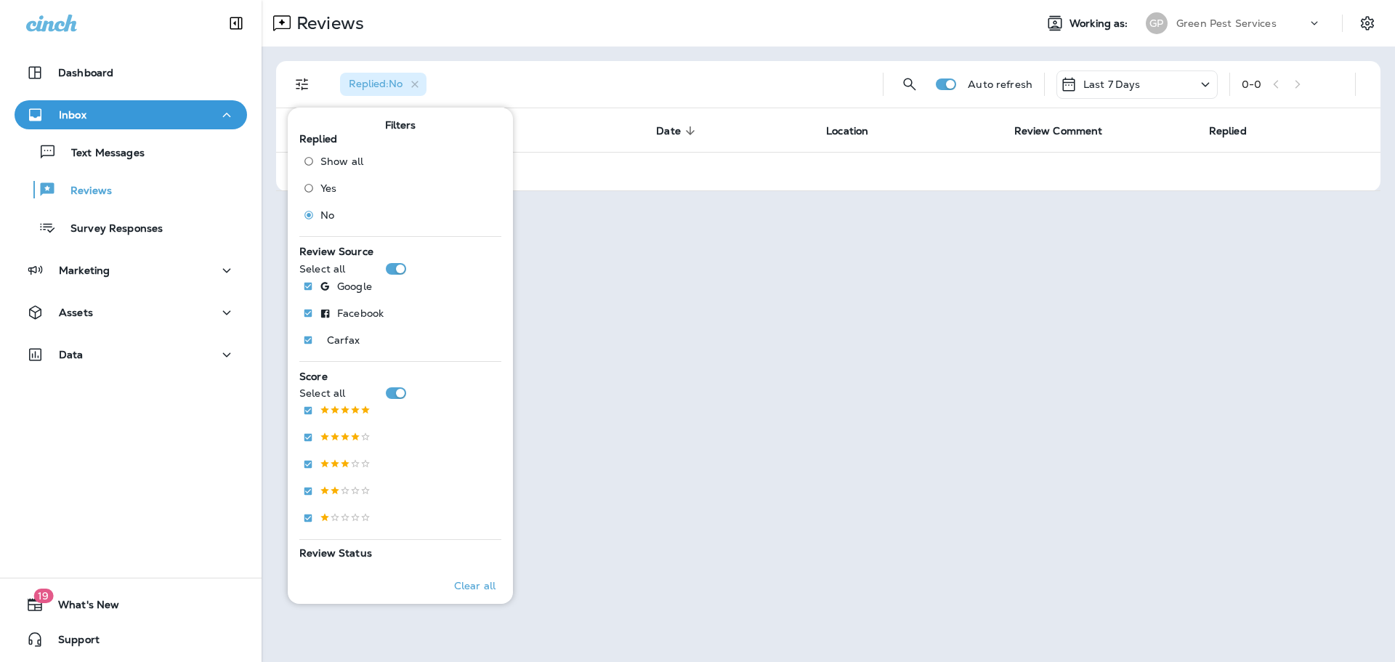
click at [775, 41] on div "Reviews Working as: [PERSON_NAME] Pest Services" at bounding box center [829, 23] width 1134 height 47
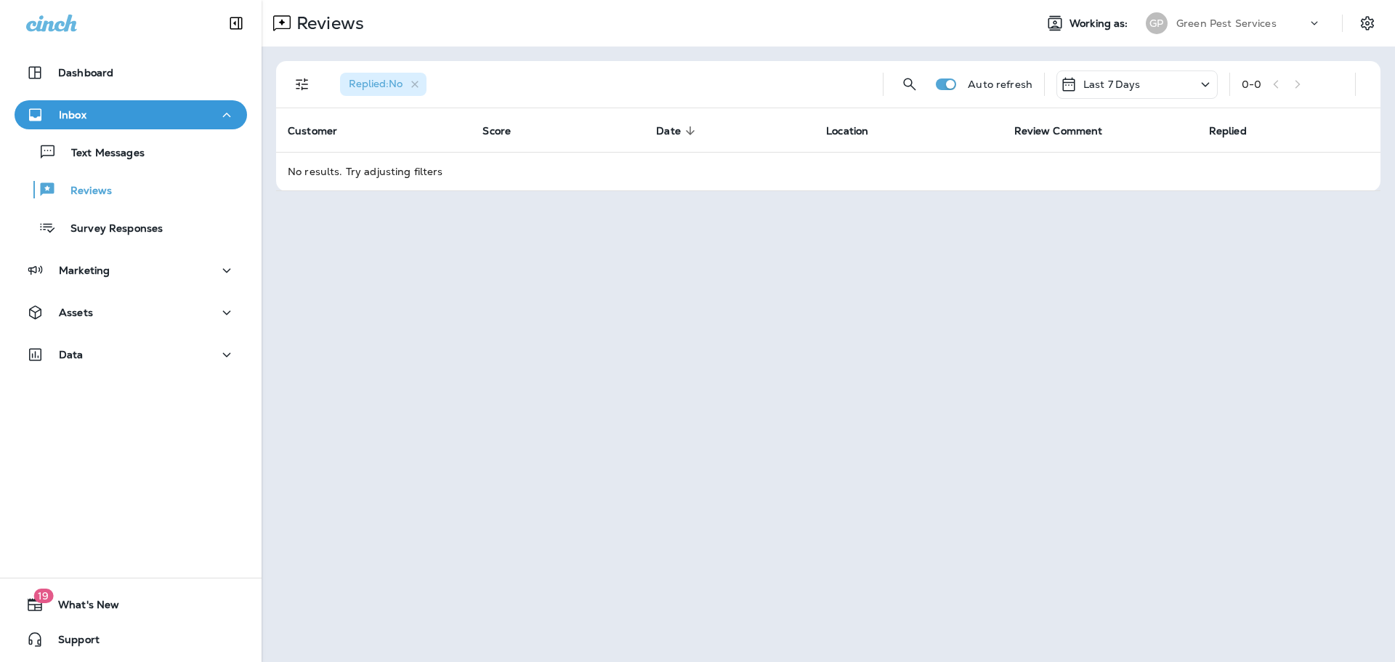
click at [1255, 20] on p "Green Pest Services" at bounding box center [1227, 23] width 100 height 12
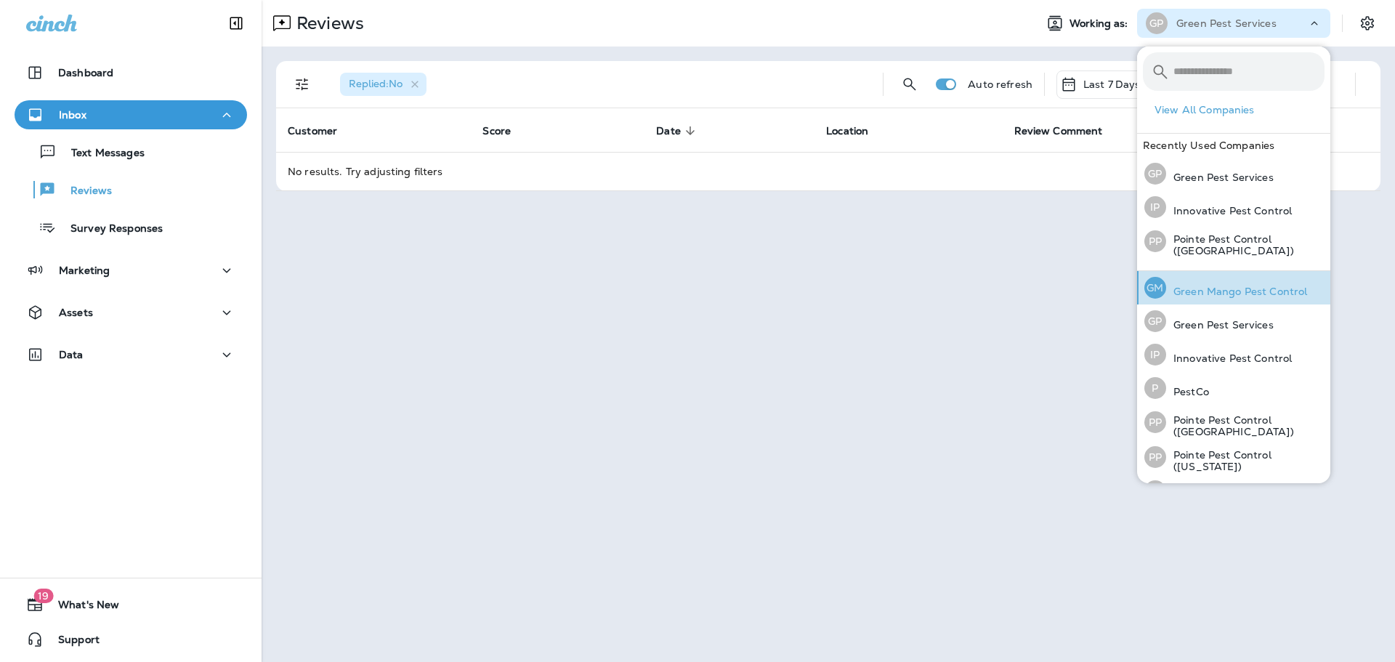
click at [1221, 299] on div "[PERSON_NAME] Mango Pest Control" at bounding box center [1226, 287] width 174 height 33
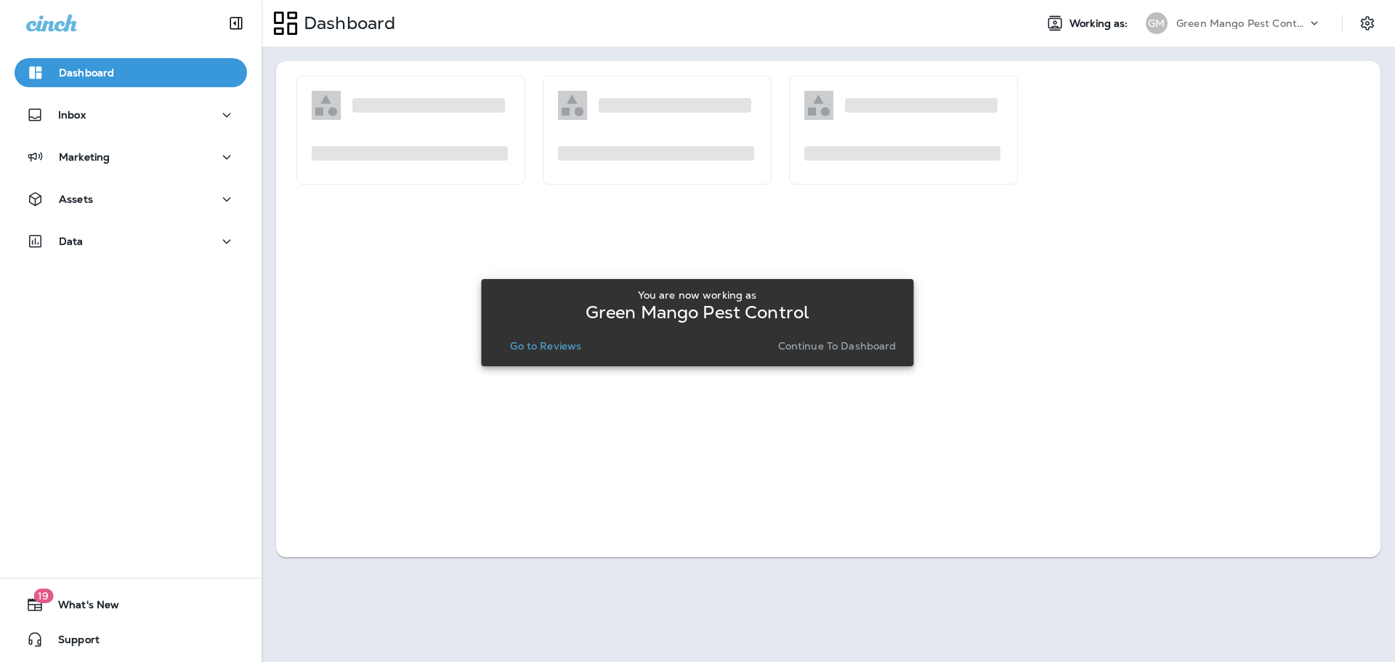
click at [573, 346] on p "Go to Reviews" at bounding box center [545, 346] width 71 height 12
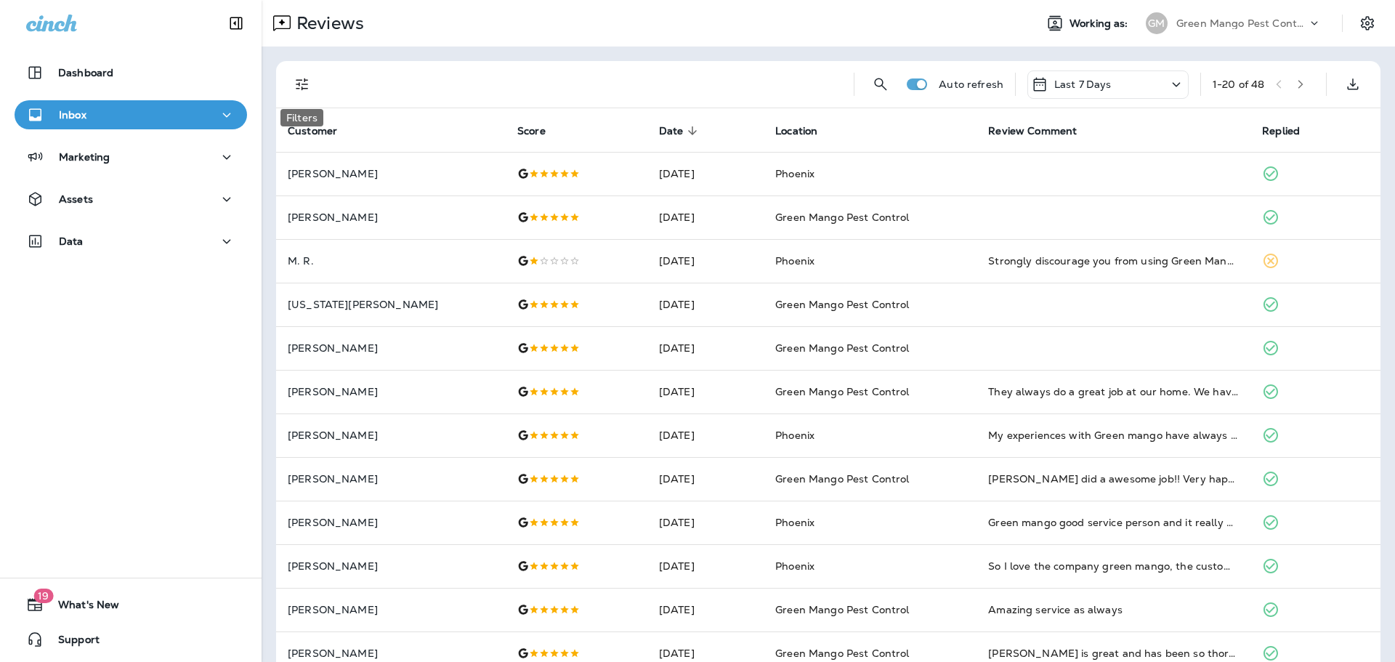
click at [302, 86] on icon "Filters" at bounding box center [302, 84] width 17 height 17
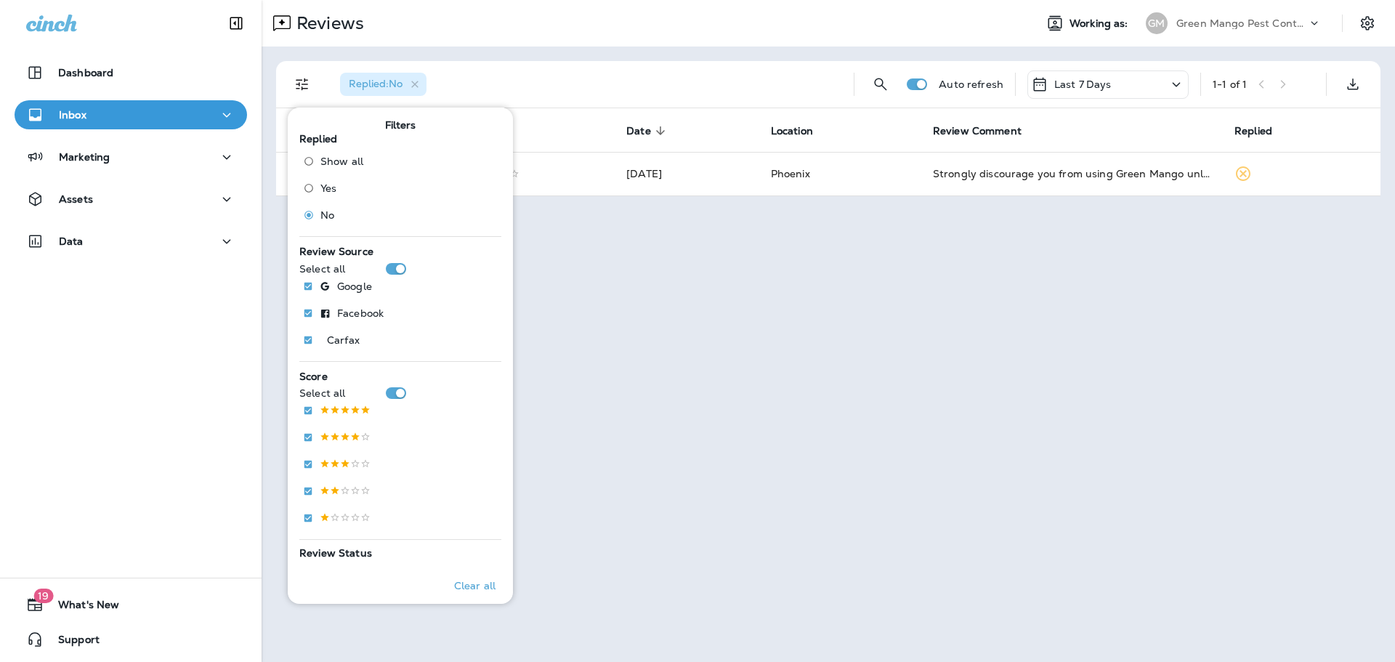
click at [710, 43] on div "Reviews Working as: [PERSON_NAME] Mango Pest Control" at bounding box center [829, 23] width 1134 height 47
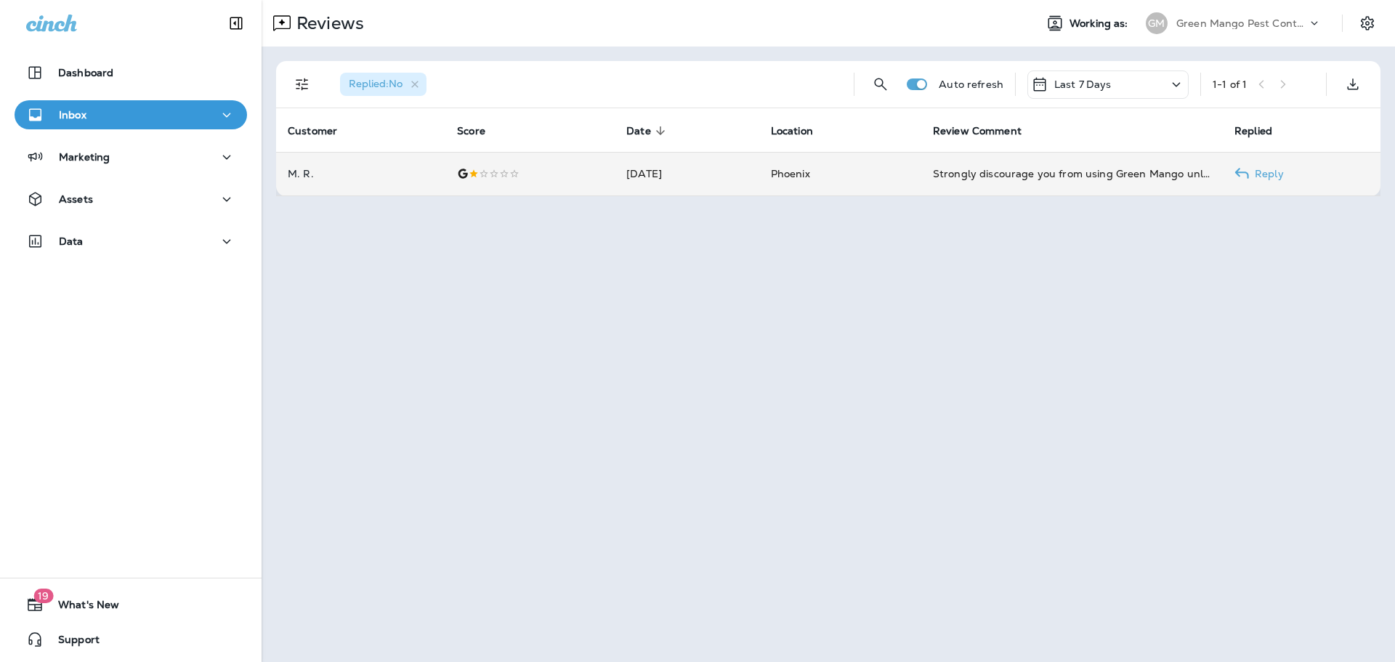
click at [707, 185] on td "[DATE]" at bounding box center [687, 174] width 145 height 44
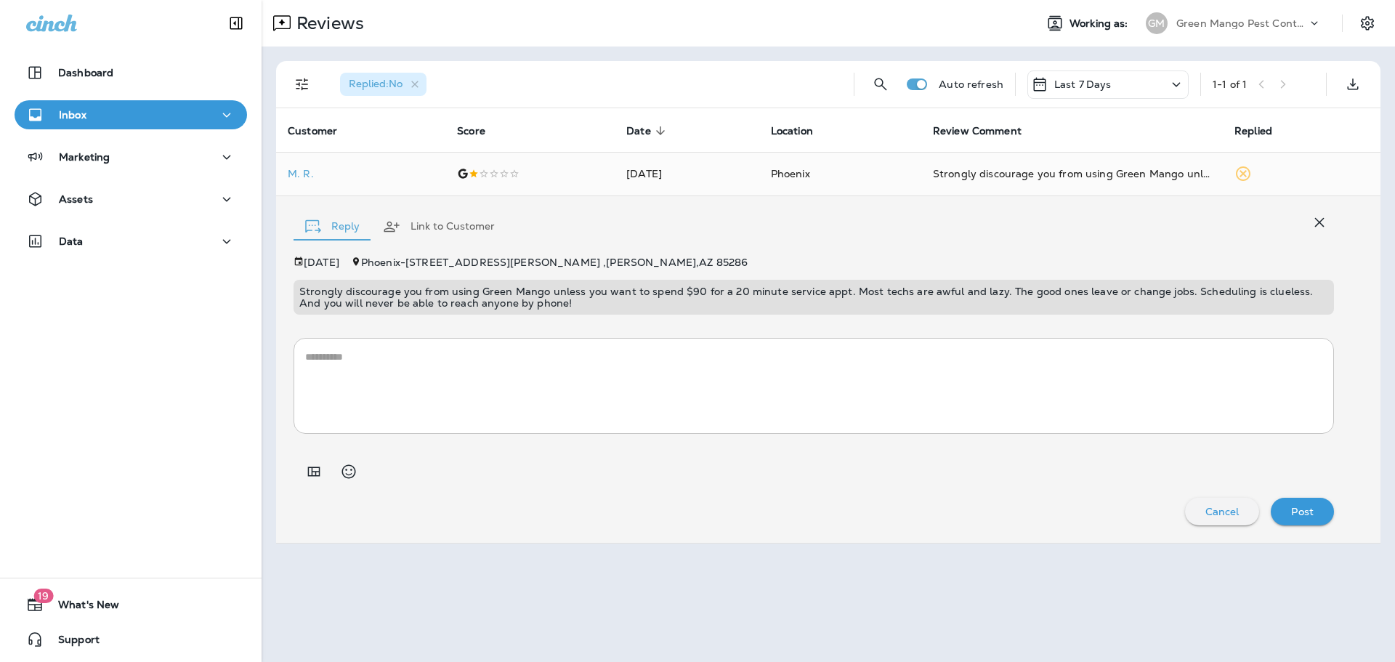
click at [595, 365] on textarea at bounding box center [814, 386] width 1018 height 73
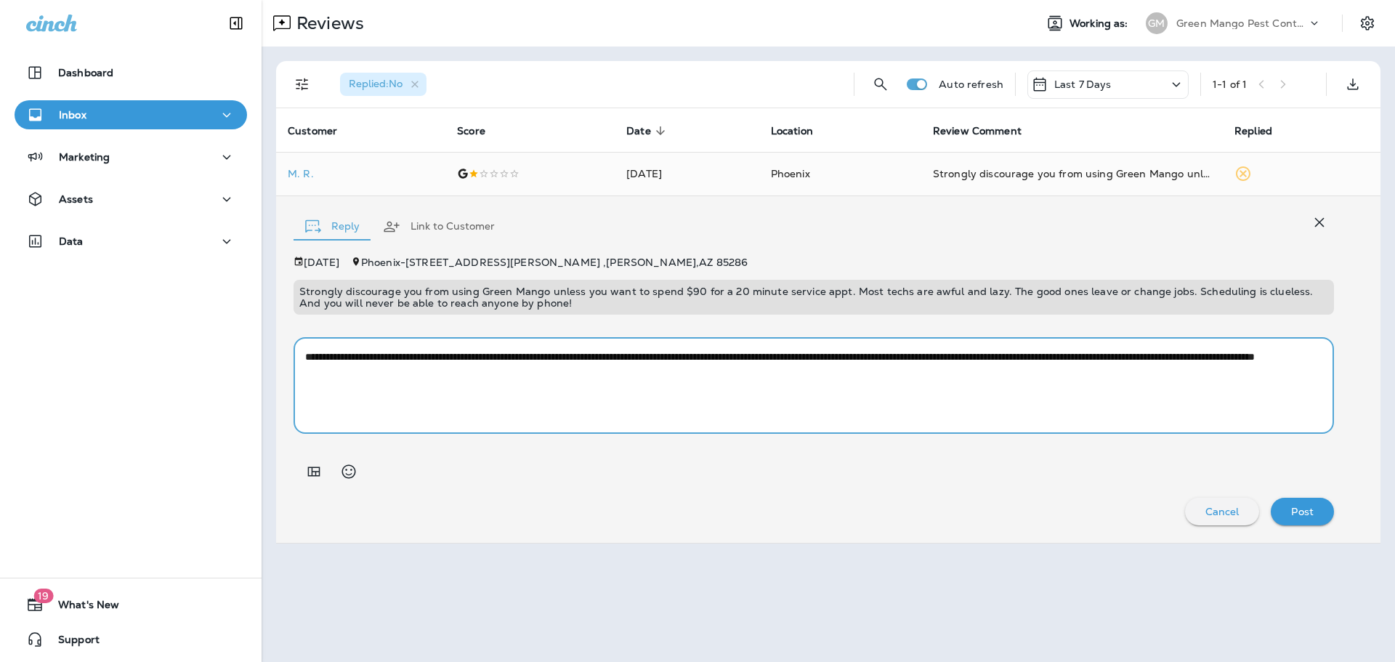
click at [831, 376] on textarea "**********" at bounding box center [814, 386] width 1018 height 73
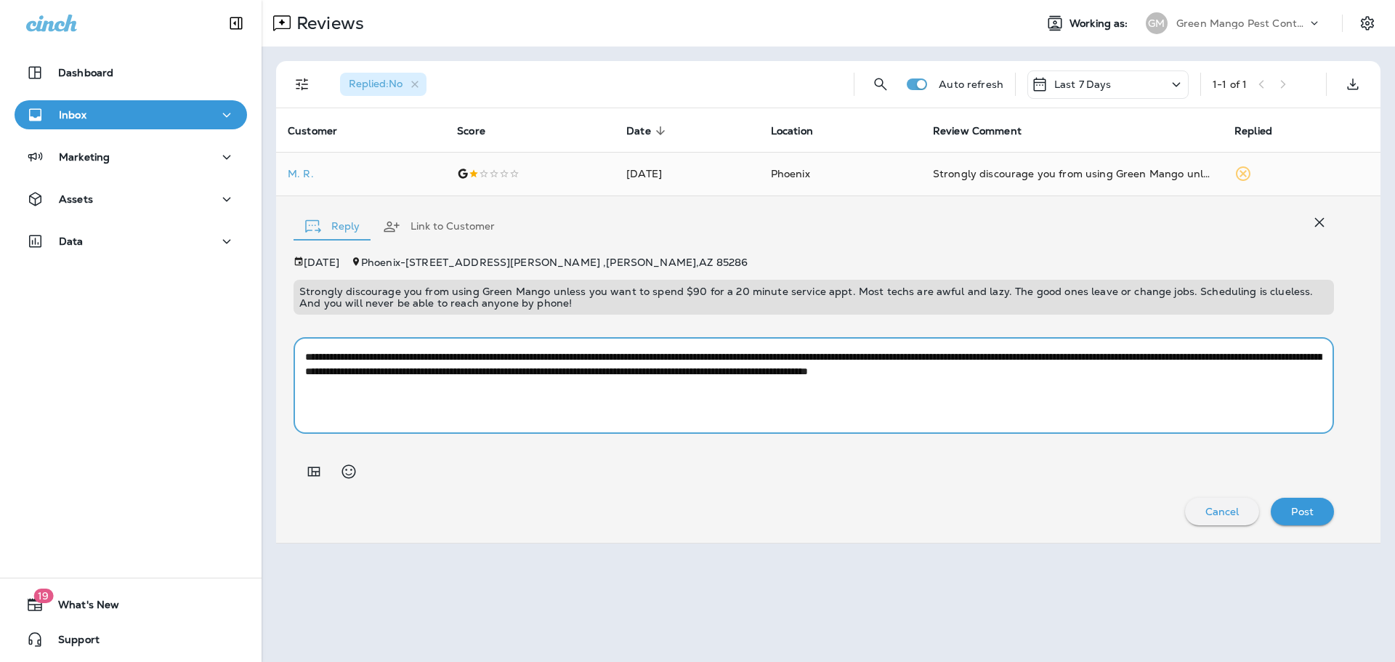
drag, startPoint x: 899, startPoint y: 374, endPoint x: 778, endPoint y: 376, distance: 120.7
click at [778, 376] on textarea "**********" at bounding box center [814, 386] width 1018 height 73
paste textarea "**********"
click at [785, 376] on textarea "**********" at bounding box center [814, 386] width 1018 height 73
drag, startPoint x: 1039, startPoint y: 374, endPoint x: 1033, endPoint y: 419, distance: 44.8
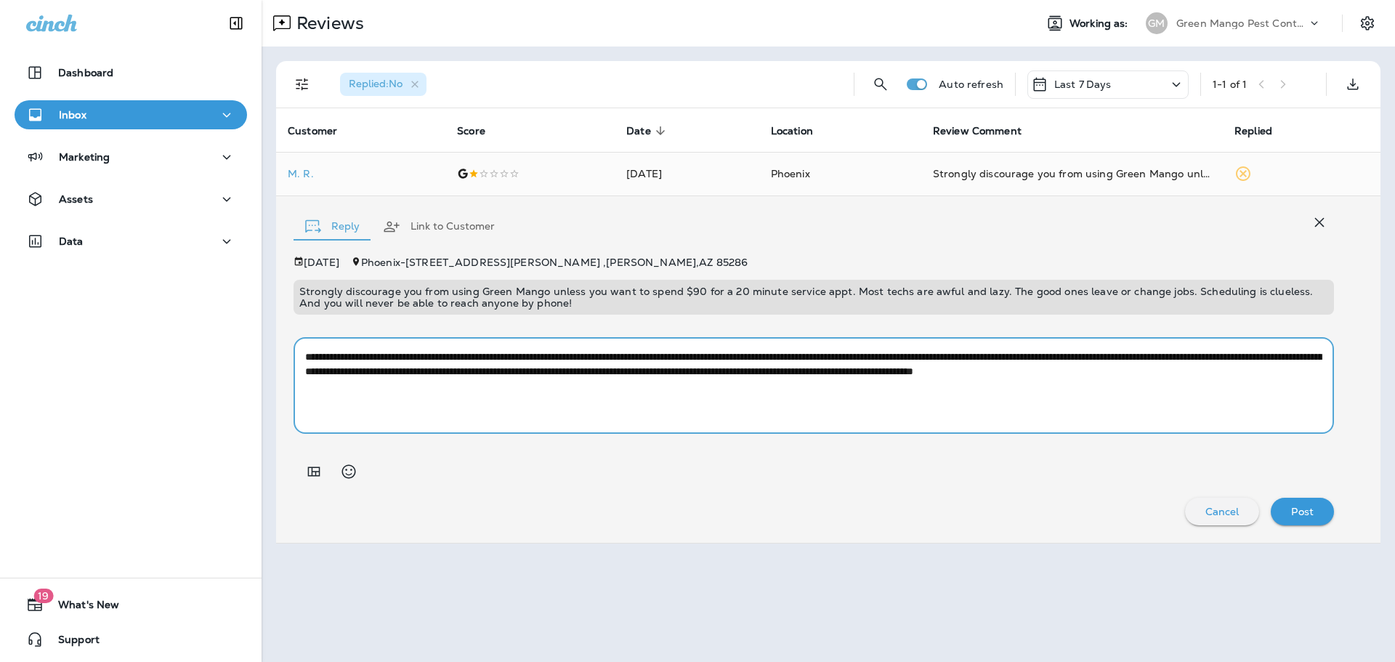
click at [1039, 375] on textarea "**********" at bounding box center [814, 386] width 1018 height 73
type textarea "**********"
click at [1315, 514] on div "Post" at bounding box center [1303, 511] width 40 height 19
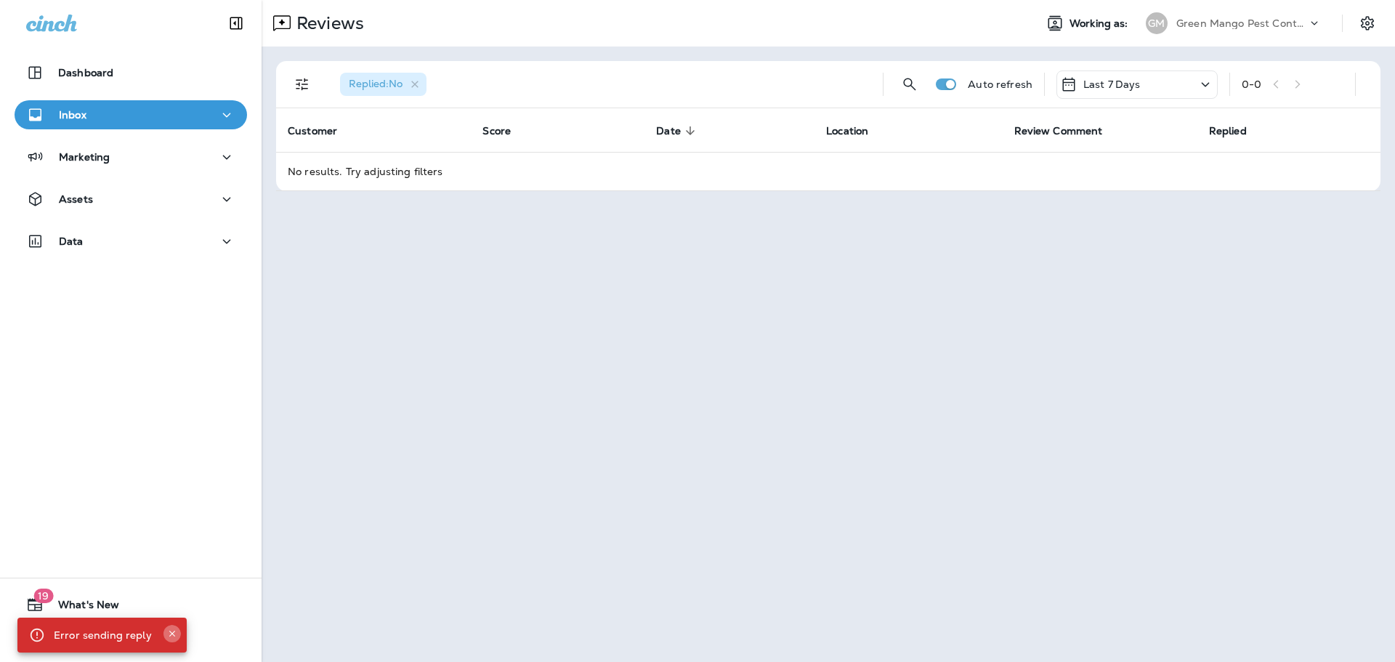
click at [172, 632] on icon "Close" at bounding box center [172, 634] width 10 height 10
drag, startPoint x: 1271, startPoint y: 15, endPoint x: 1270, endPoint y: 28, distance: 13.1
click at [1271, 15] on div "Green Mango Pest Control" at bounding box center [1242, 23] width 131 height 22
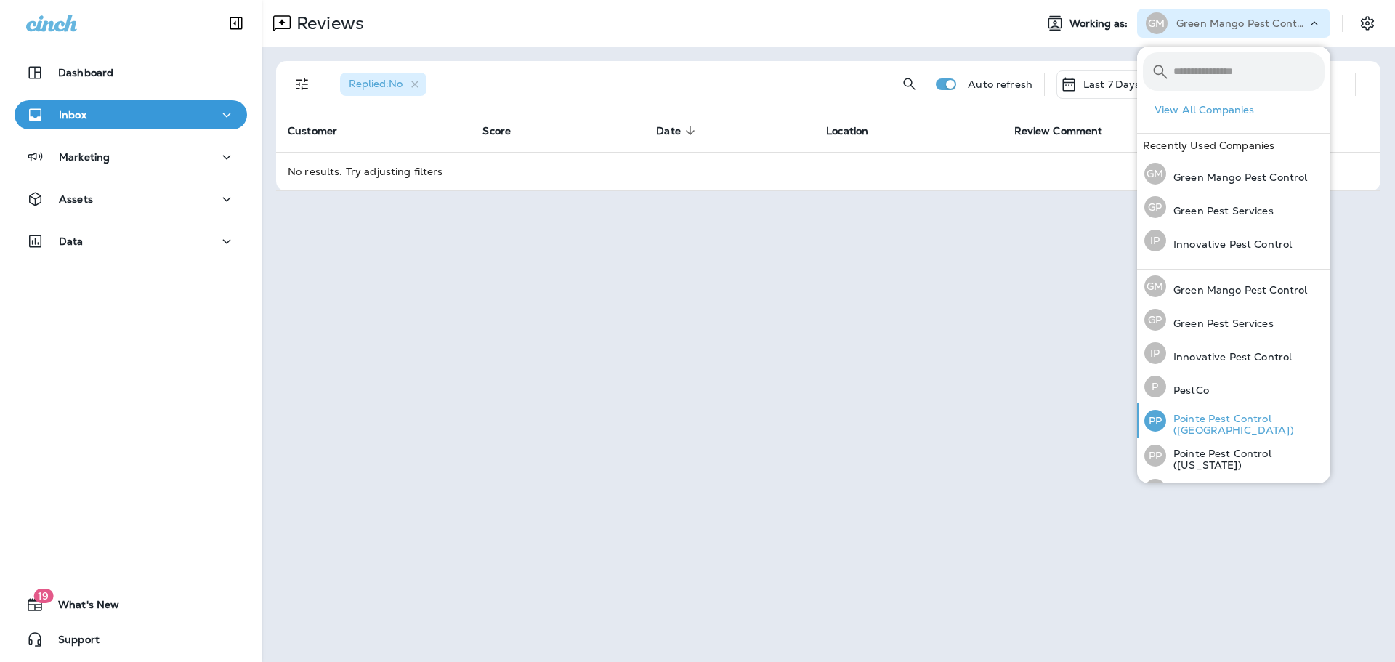
click at [1249, 421] on p "Pointe Pest Control ([GEOGRAPHIC_DATA])" at bounding box center [1246, 424] width 158 height 23
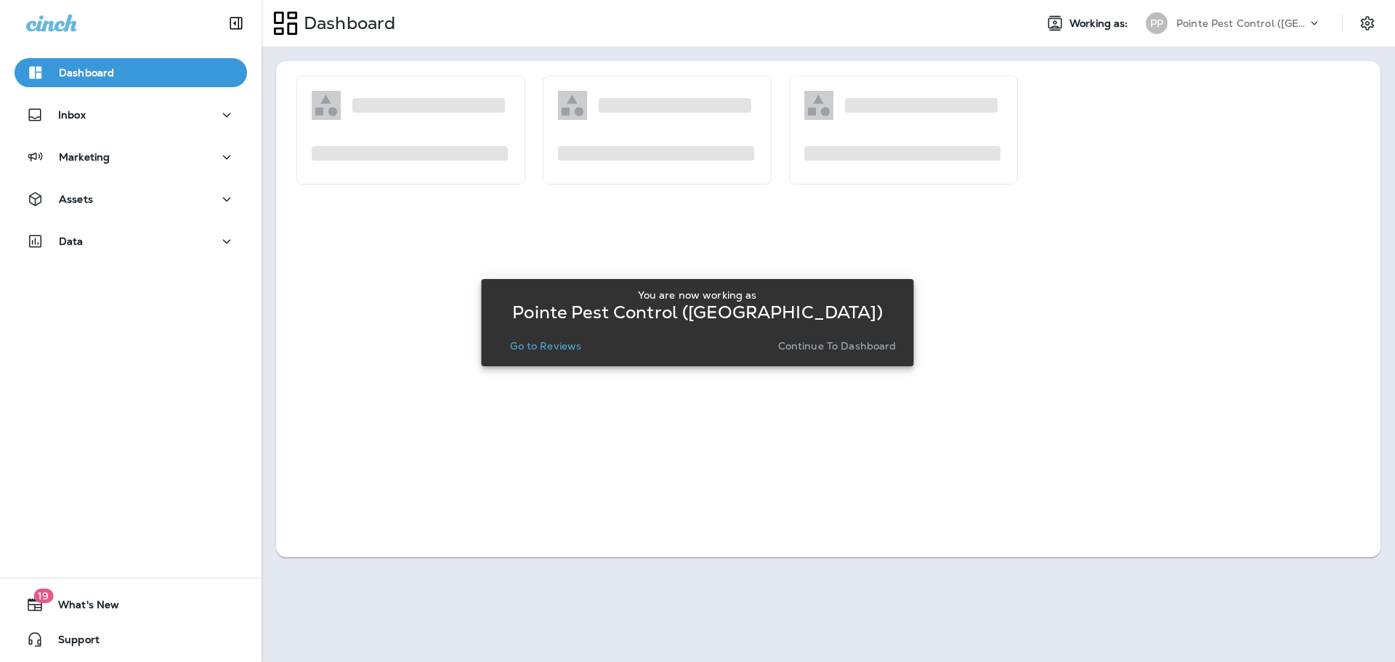
click at [559, 347] on p "Go to Reviews" at bounding box center [545, 346] width 71 height 12
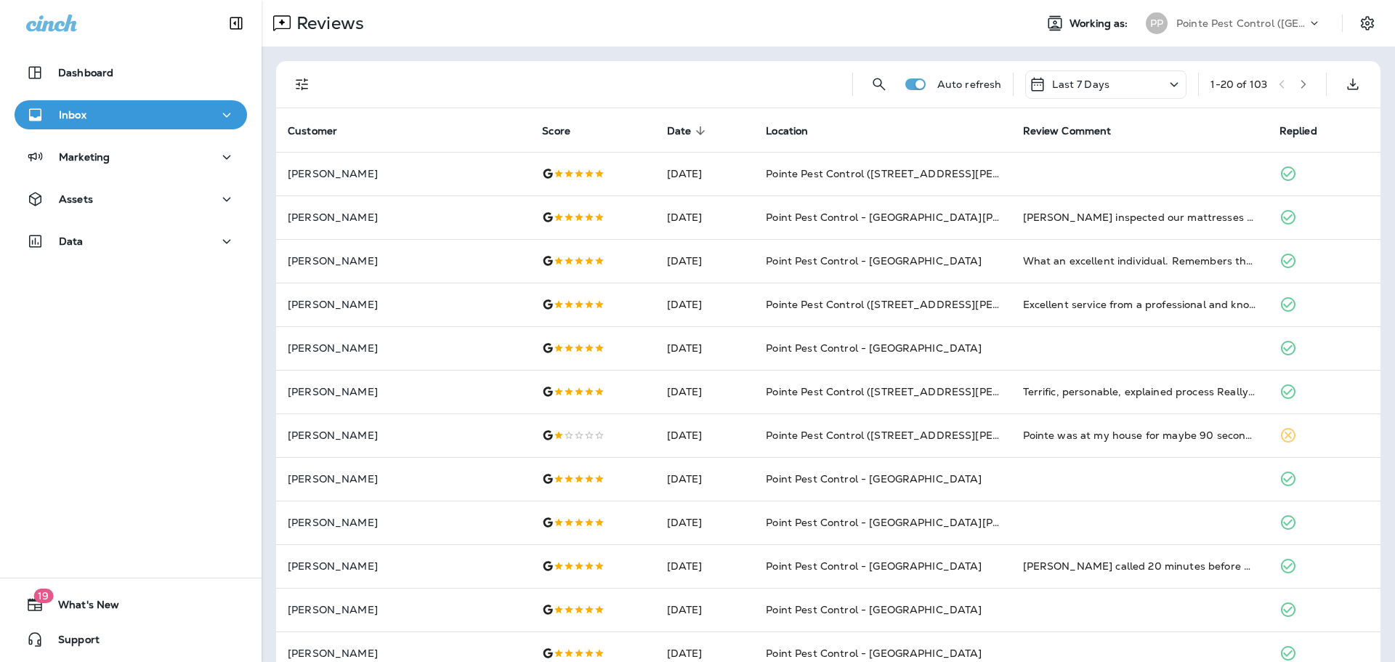
click at [300, 71] on button "Filters" at bounding box center [302, 84] width 29 height 29
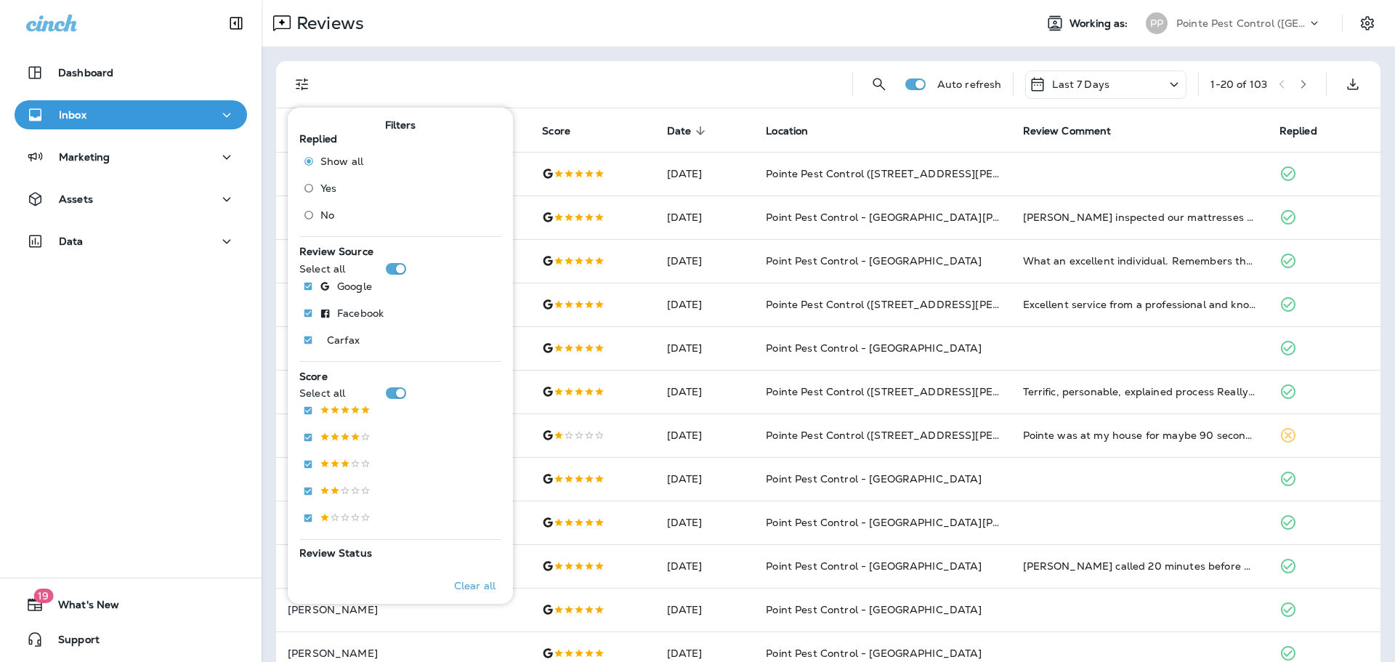
click at [326, 218] on span "No" at bounding box center [328, 215] width 14 height 12
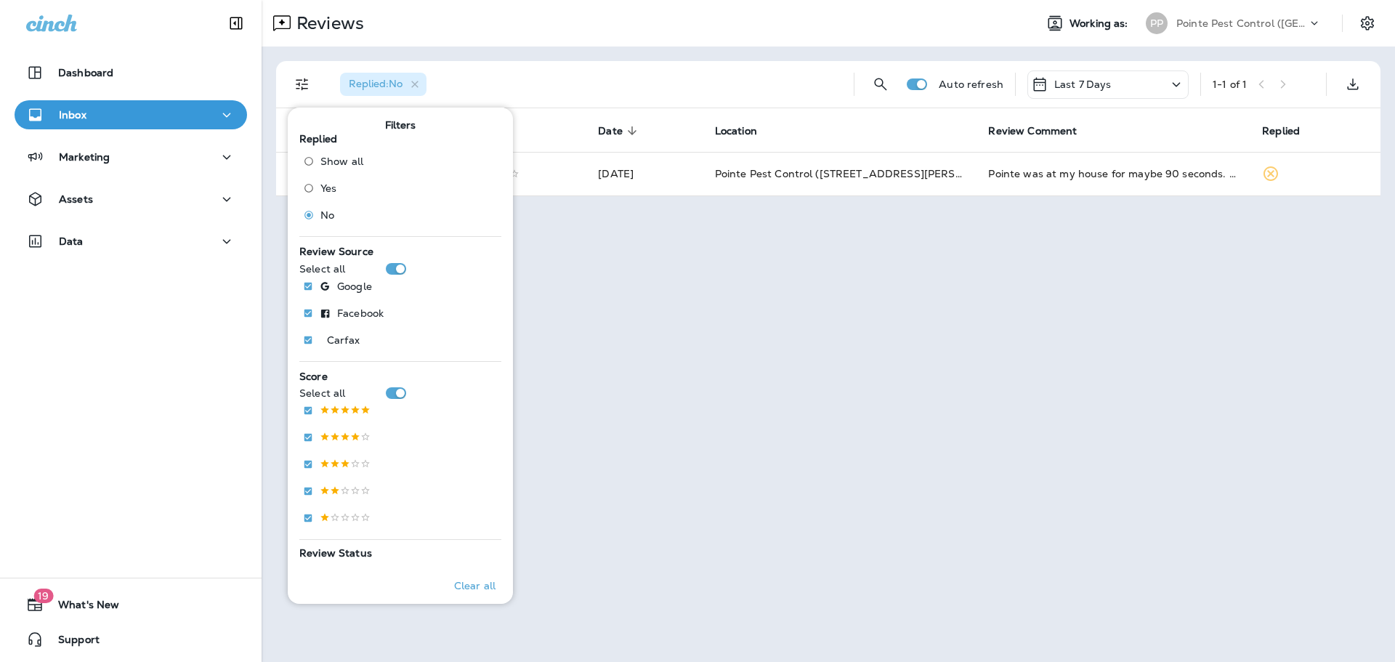
click at [719, 79] on div "Replied : No" at bounding box center [586, 84] width 514 height 47
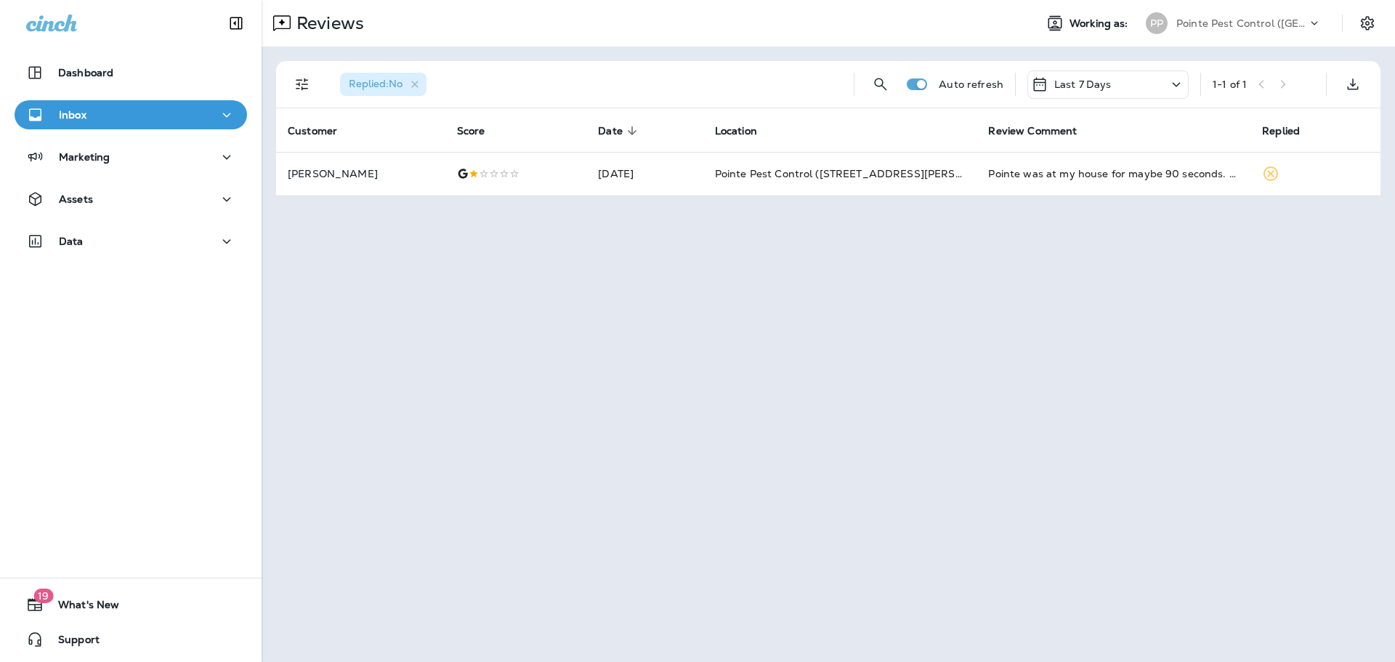
click at [715, 196] on div "Replied : No Auto refresh Last 7 Days 1 - 1 of 1 Customer Score Date sorted des…" at bounding box center [829, 129] width 1134 height 164
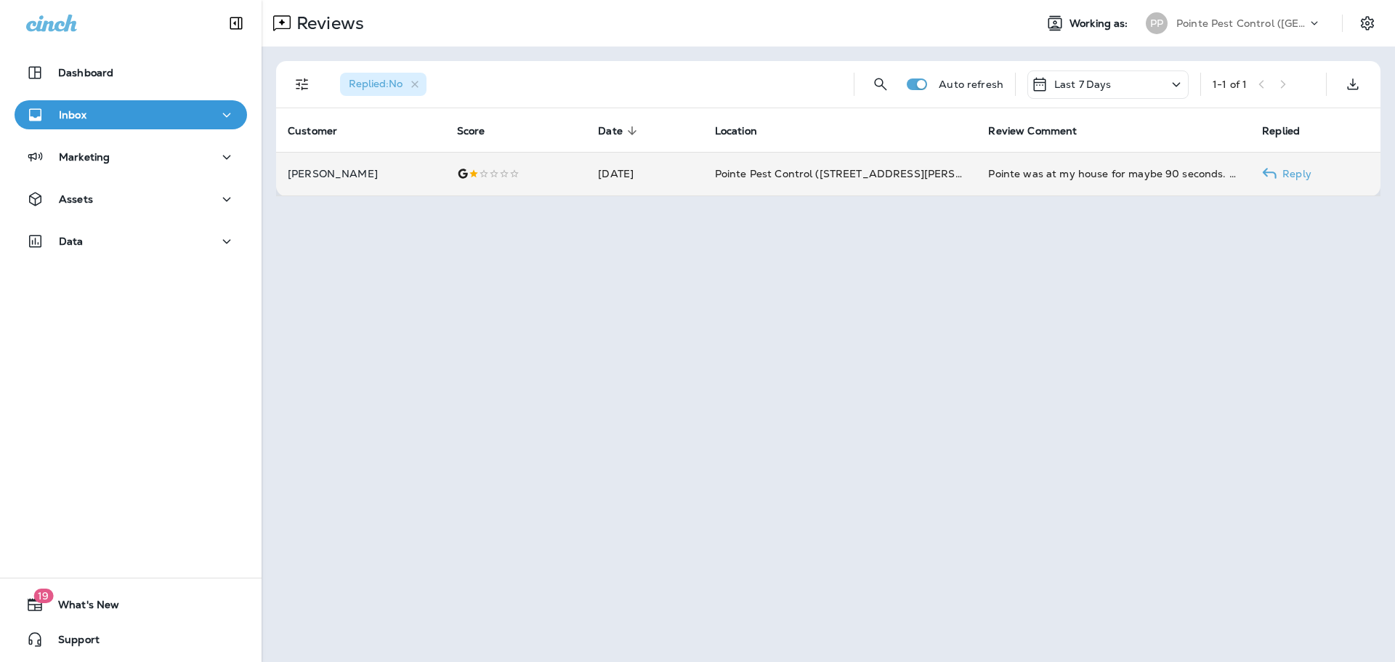
click at [698, 180] on td "[DATE]" at bounding box center [645, 174] width 116 height 44
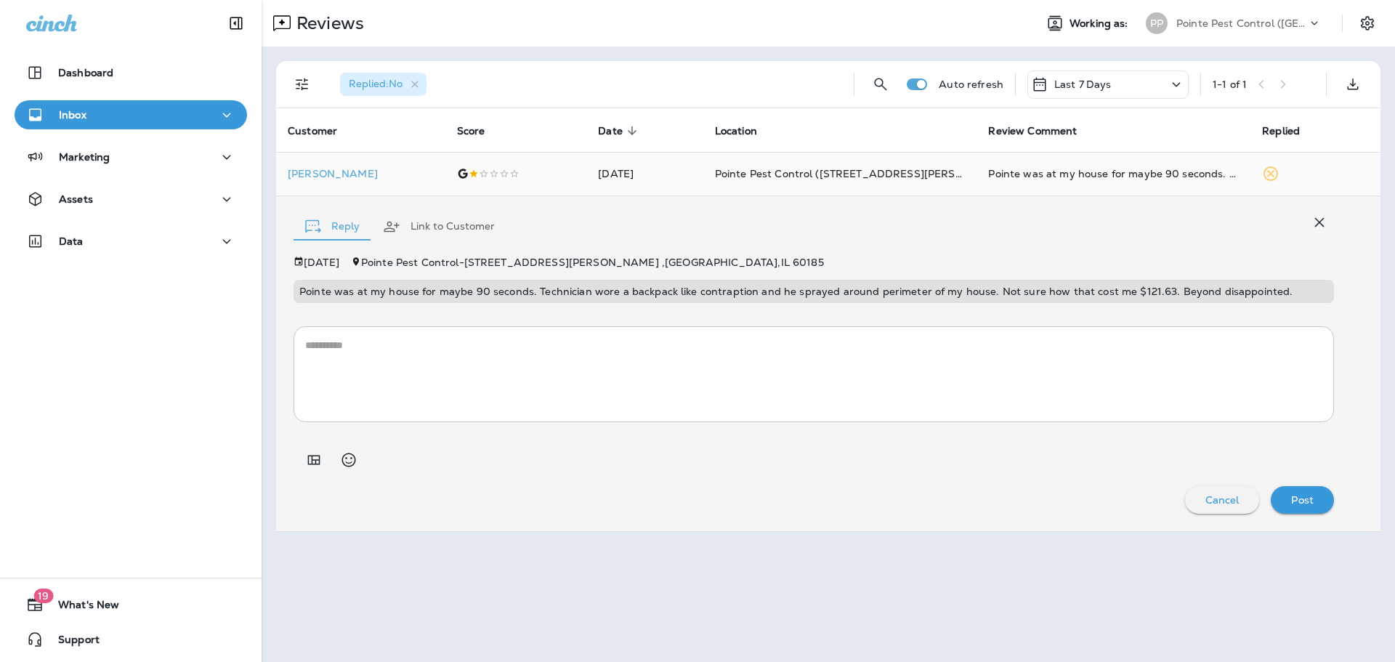
click at [594, 361] on textarea at bounding box center [814, 374] width 1018 height 73
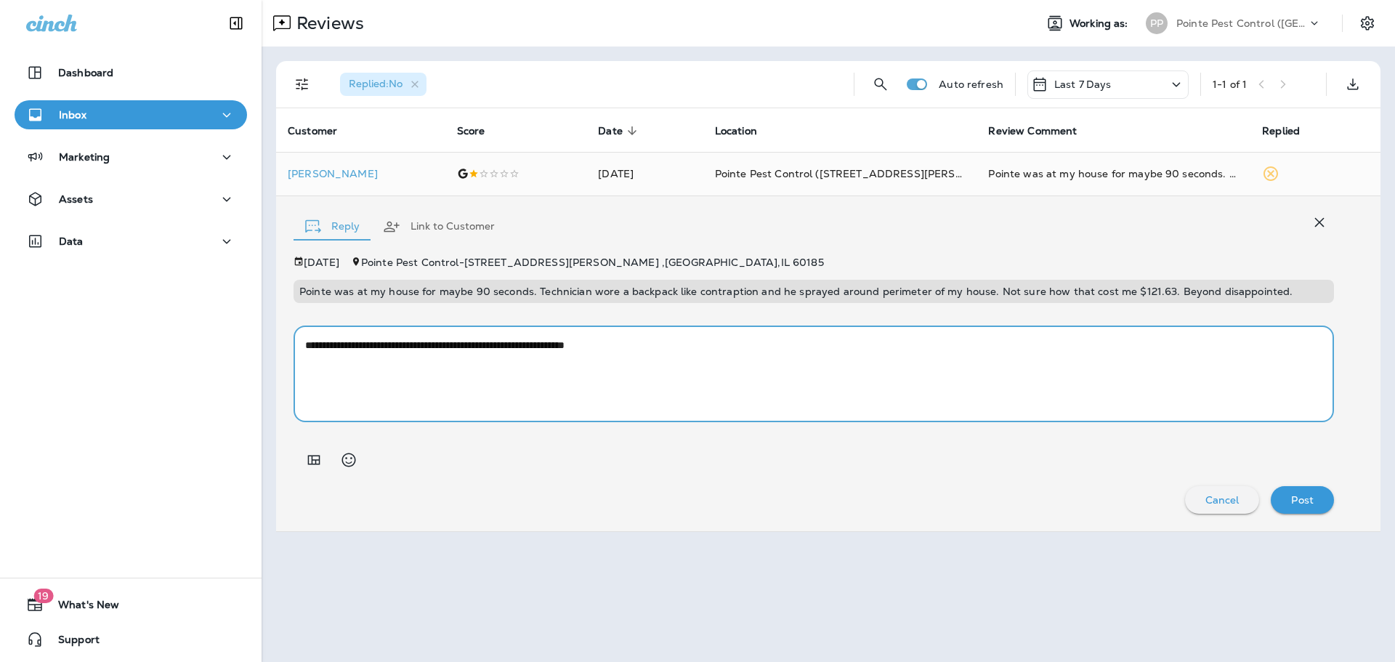
paste textarea "**********"
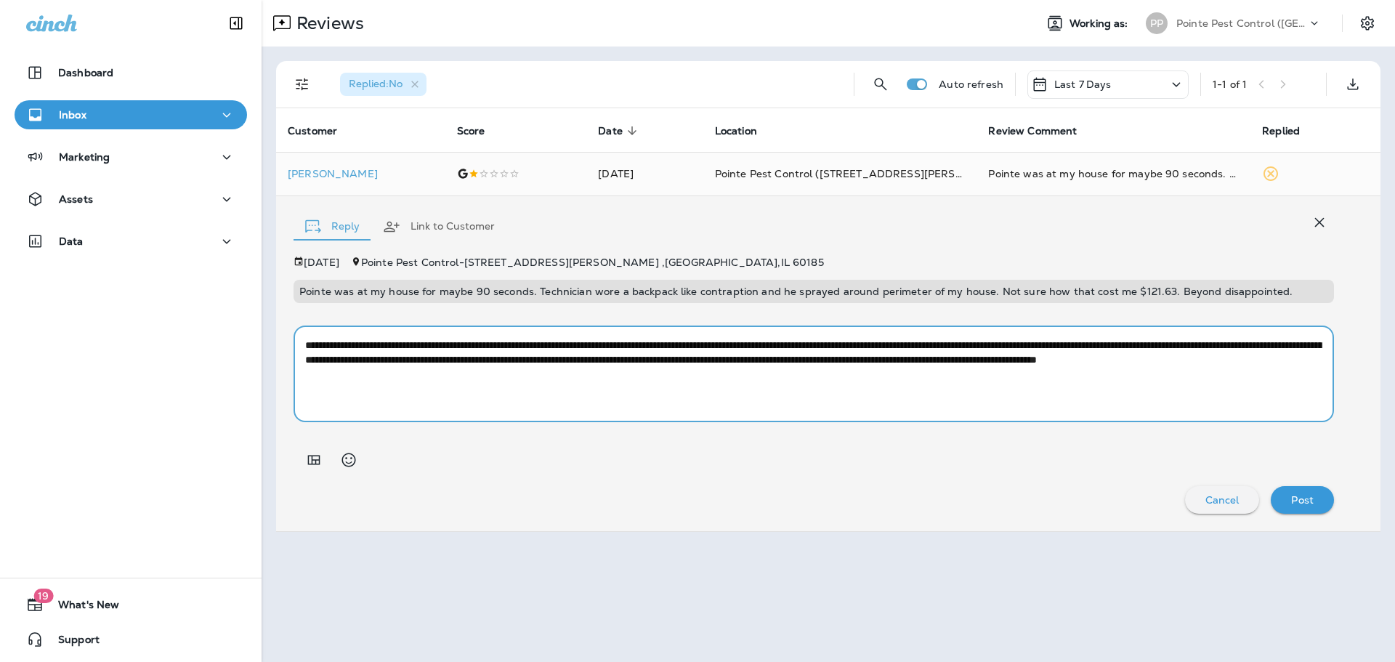
drag, startPoint x: 1277, startPoint y: 348, endPoint x: 648, endPoint y: 345, distance: 629.4
click at [648, 345] on textarea "**********" at bounding box center [814, 374] width 1018 height 73
click at [805, 345] on textarea "**********" at bounding box center [814, 374] width 1018 height 73
click at [892, 357] on textarea "**********" at bounding box center [814, 374] width 1018 height 73
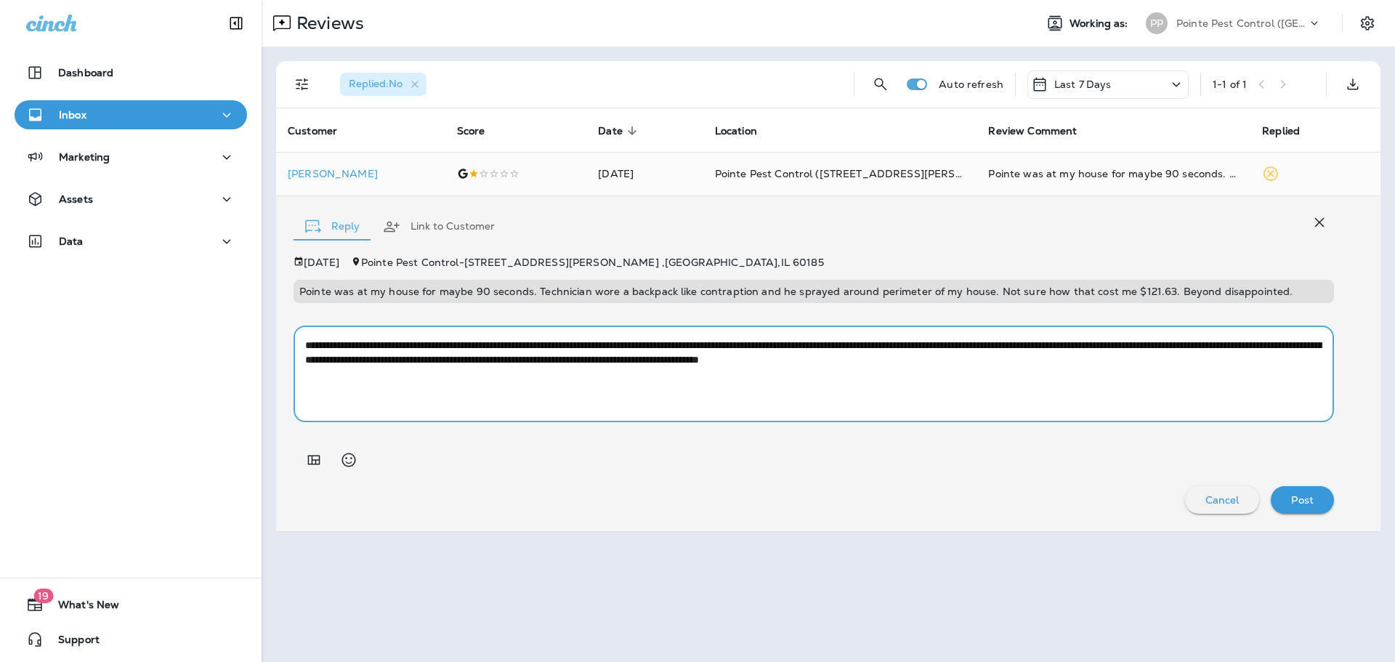
drag, startPoint x: 815, startPoint y: 363, endPoint x: 1316, endPoint y: 344, distance: 501.1
click at [1316, 344] on textarea "**********" at bounding box center [814, 374] width 1018 height 73
paste textarea "**********"
drag, startPoint x: 986, startPoint y: 359, endPoint x: 1183, endPoint y: 360, distance: 197.0
click at [1183, 360] on textarea "**********" at bounding box center [814, 374] width 1018 height 73
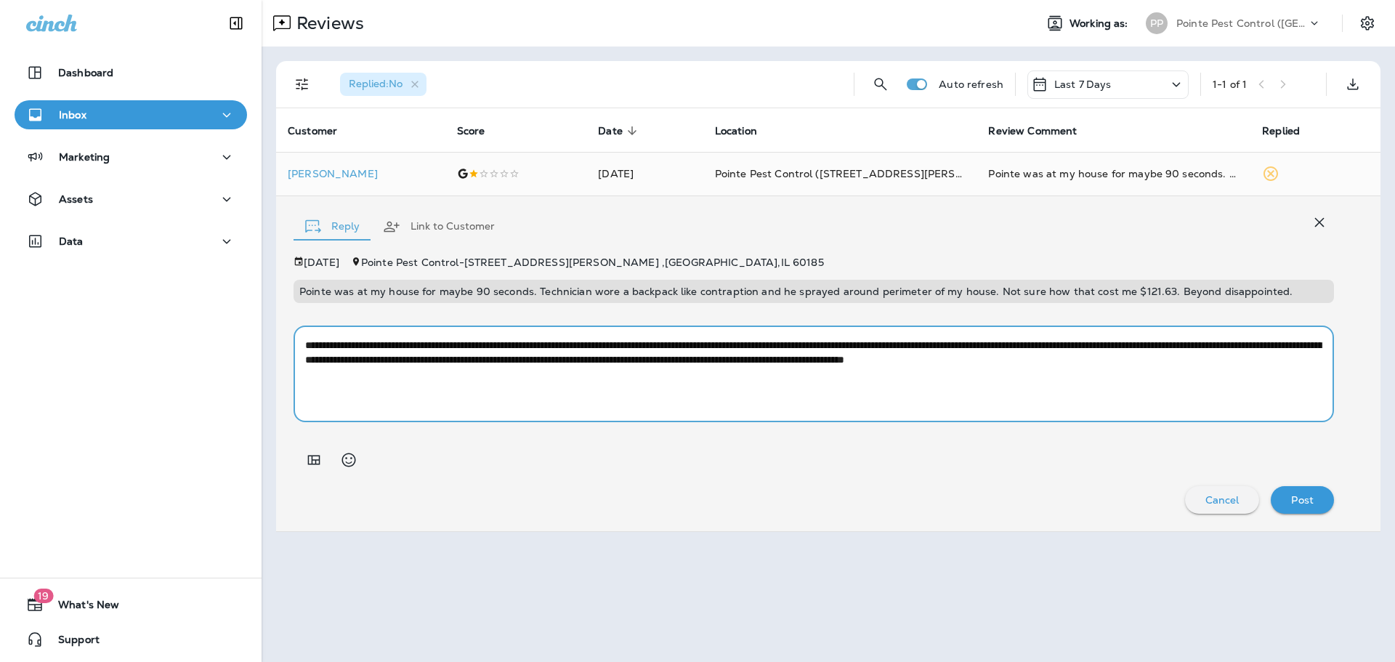
drag, startPoint x: 820, startPoint y: 346, endPoint x: 589, endPoint y: 348, distance: 230.4
click at [589, 348] on textarea "**********" at bounding box center [814, 374] width 1018 height 73
click at [944, 357] on textarea "**********" at bounding box center [814, 374] width 1018 height 73
drag, startPoint x: 329, startPoint y: 361, endPoint x: 863, endPoint y: 345, distance: 533.7
click at [863, 345] on textarea "**********" at bounding box center [814, 374] width 1018 height 73
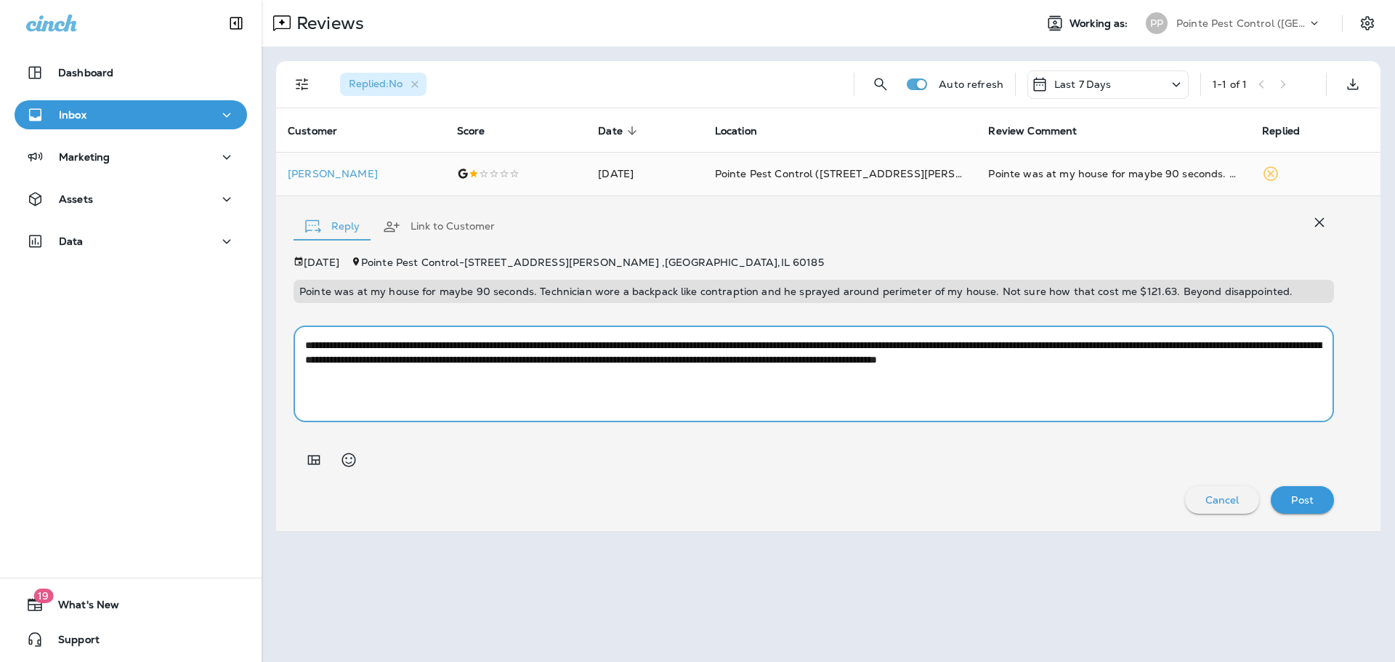
paste textarea
click at [519, 357] on textarea "**********" at bounding box center [814, 374] width 1018 height 73
type textarea "**********"
click at [1301, 501] on p "Post" at bounding box center [1303, 500] width 23 height 12
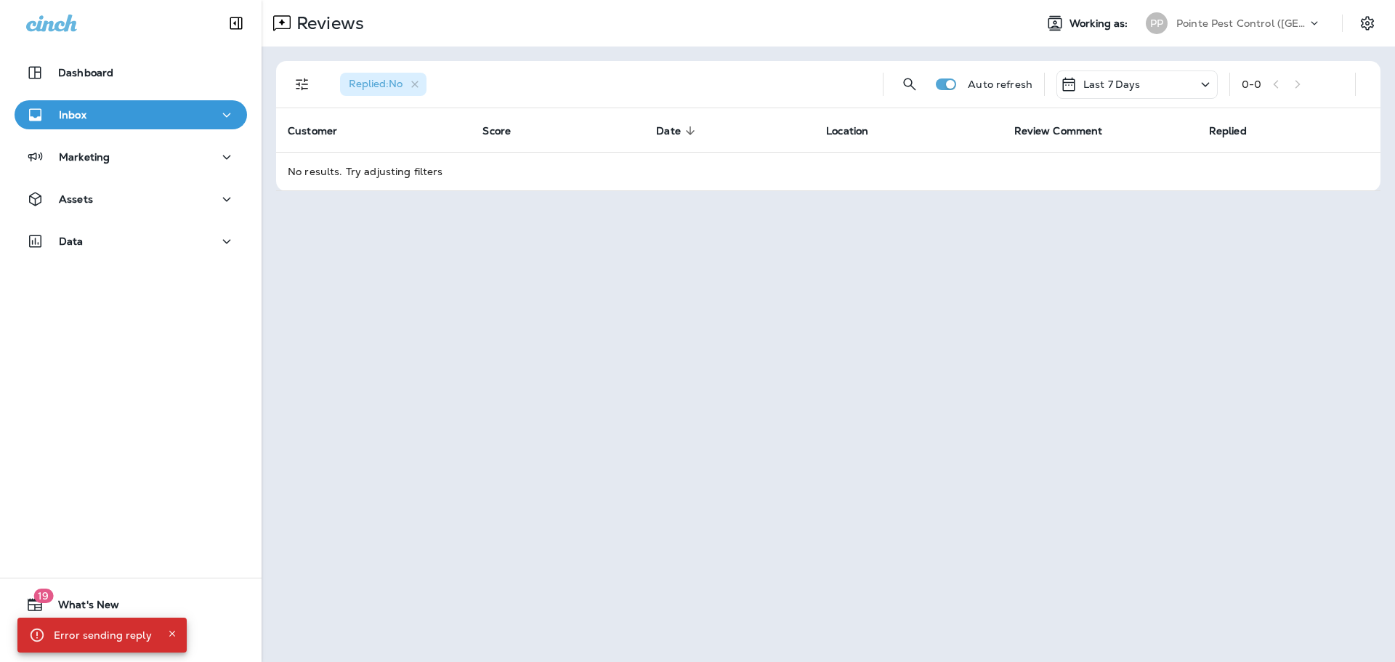
click at [169, 631] on icon "Close" at bounding box center [172, 634] width 10 height 10
click at [417, 82] on icon "button" at bounding box center [415, 84] width 12 height 12
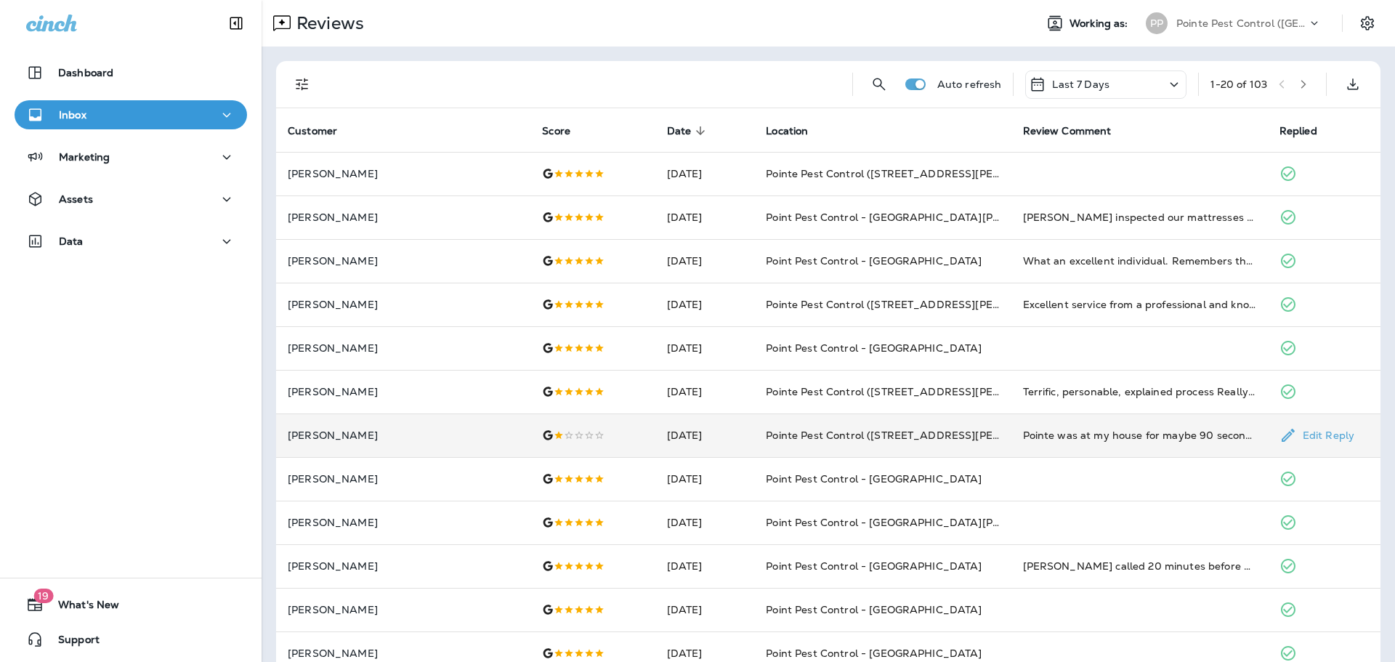
click at [434, 438] on p "[PERSON_NAME]" at bounding box center [403, 436] width 231 height 12
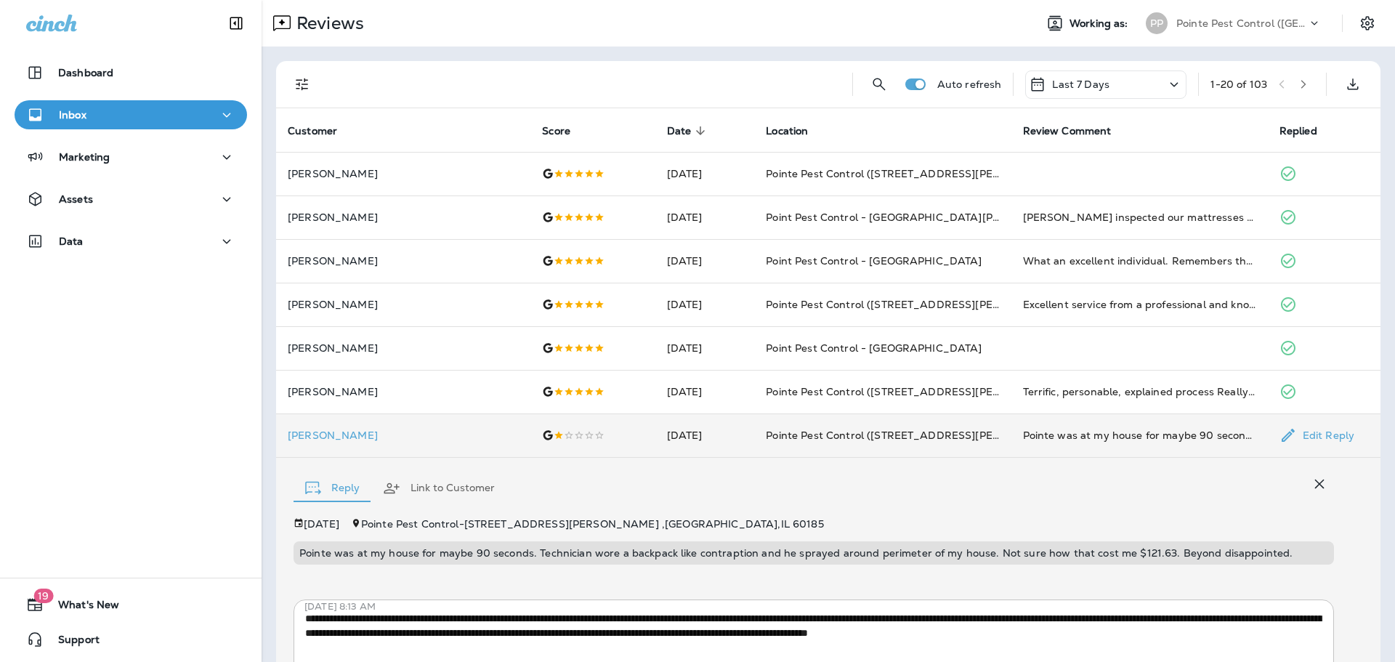
scroll to position [142, 0]
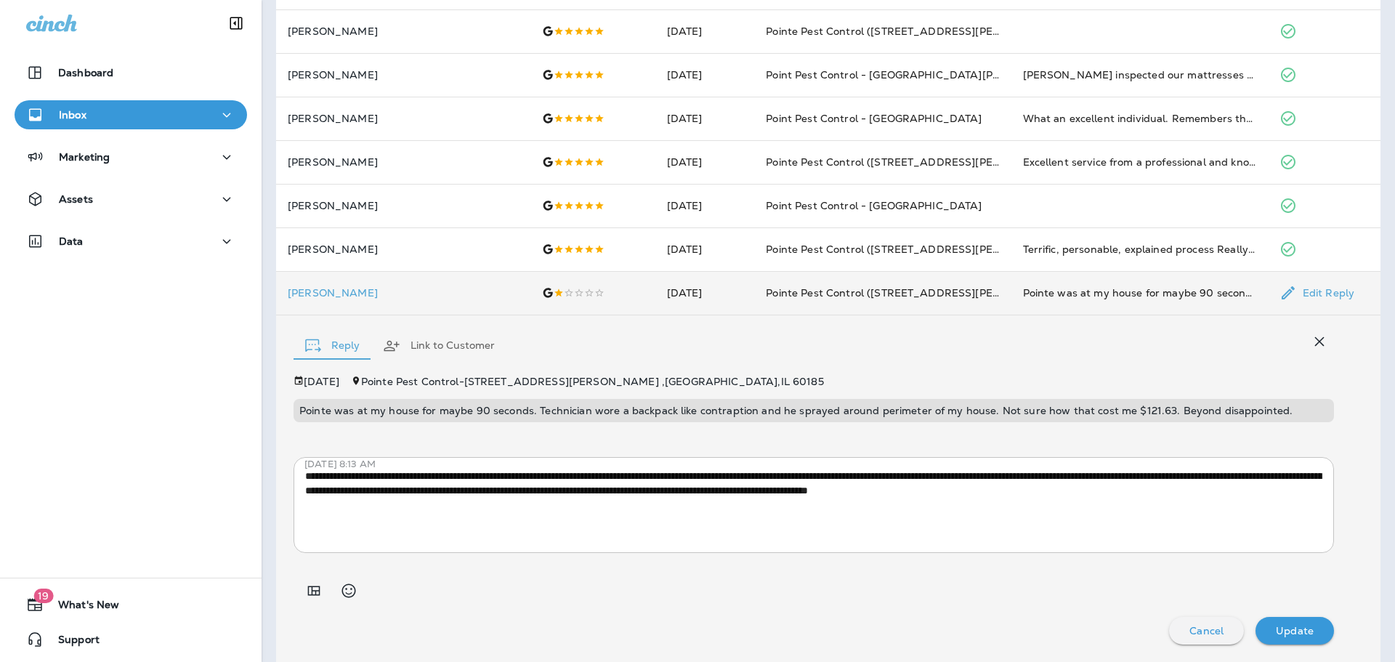
click at [439, 338] on button "Link to Customer" at bounding box center [438, 346] width 135 height 52
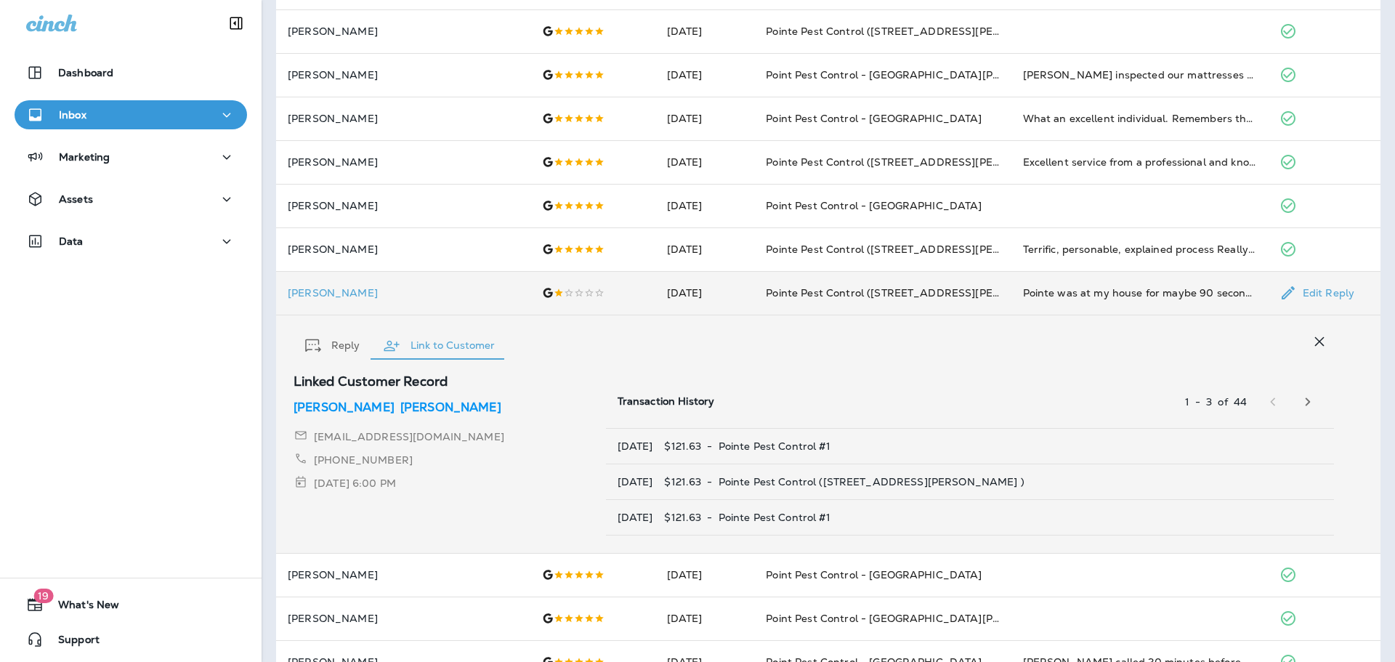
click at [400, 405] on p "[PERSON_NAME]" at bounding box center [450, 407] width 101 height 17
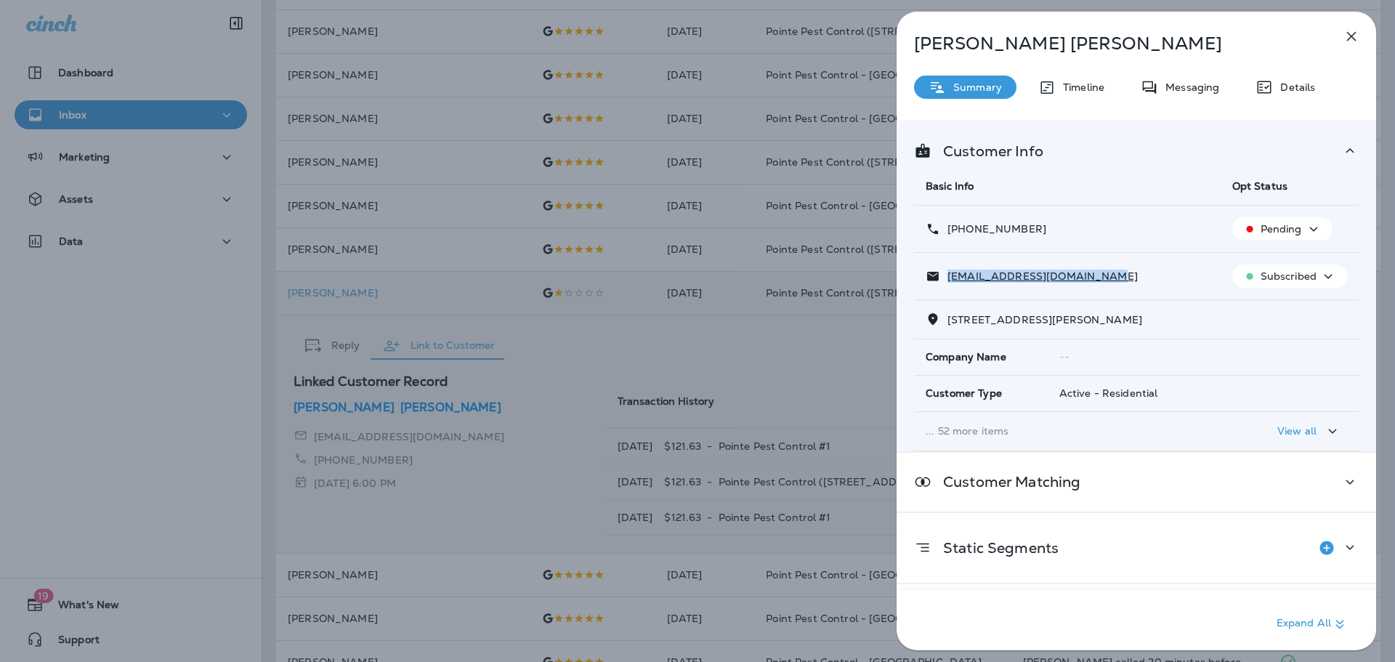
drag, startPoint x: 1103, startPoint y: 277, endPoint x: 949, endPoint y: 275, distance: 153.4
click at [949, 275] on div "[EMAIL_ADDRESS][DOMAIN_NAME]" at bounding box center [1067, 276] width 283 height 15
copy p "[EMAIL_ADDRESS][DOMAIN_NAME]"
drag, startPoint x: 1016, startPoint y: 228, endPoint x: 960, endPoint y: 233, distance: 56.1
click at [960, 233] on div "[PHONE_NUMBER]" at bounding box center [1067, 229] width 283 height 15
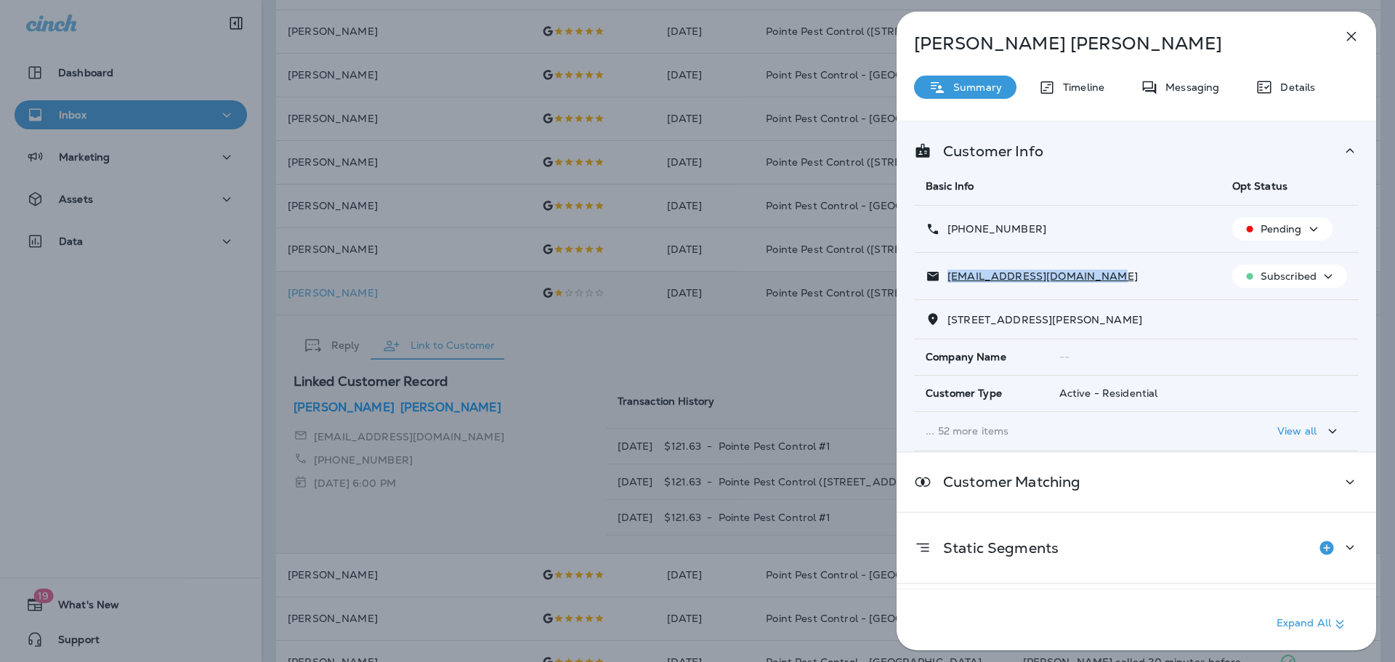
copy p "[PHONE_NUMBER]"
click at [496, 177] on div "[PERSON_NAME] Summary Timeline Messaging Details Customer Info Basic Info Opt S…" at bounding box center [697, 331] width 1395 height 662
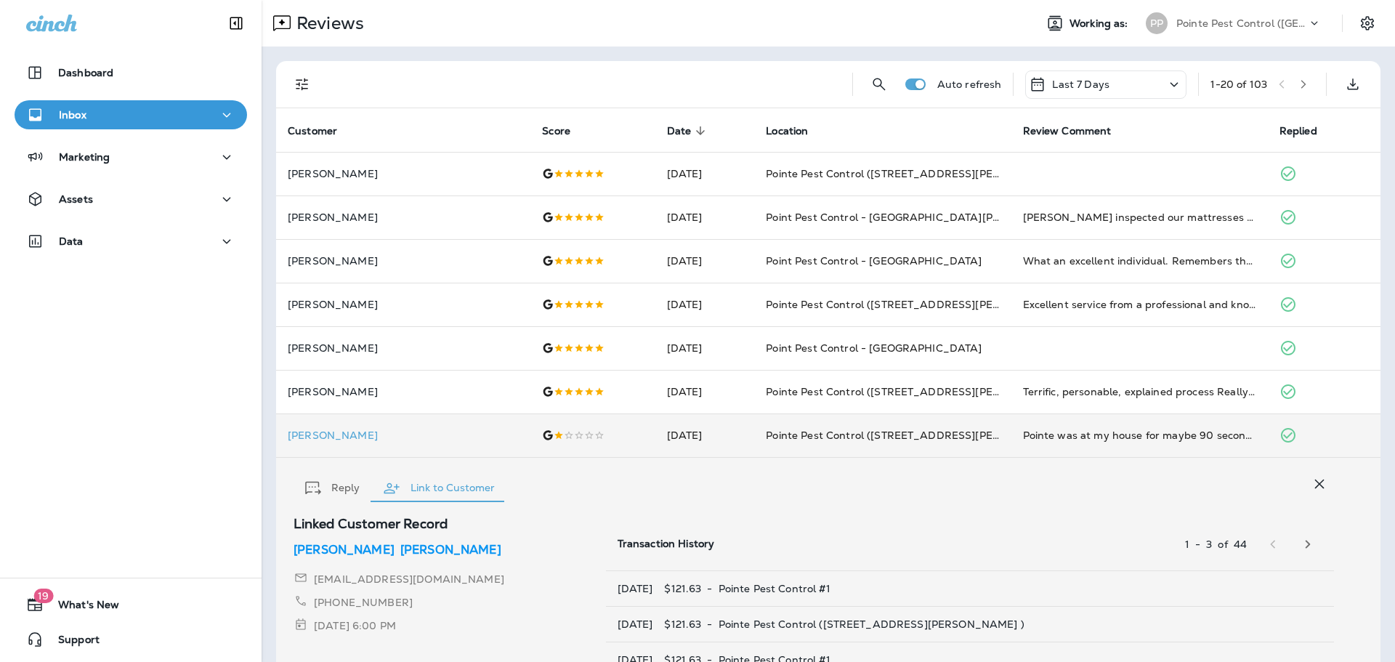
click at [1256, 23] on p "Pointe Pest Control ([GEOGRAPHIC_DATA])" at bounding box center [1242, 23] width 131 height 12
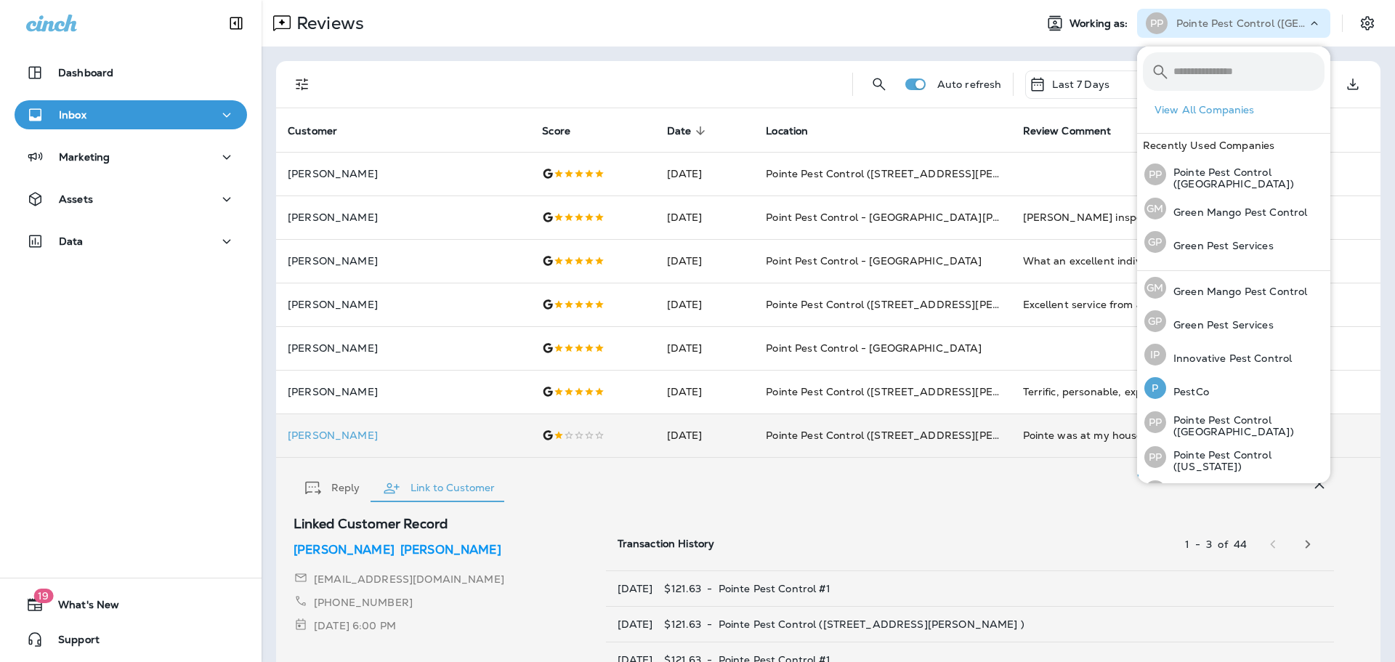
scroll to position [60, 0]
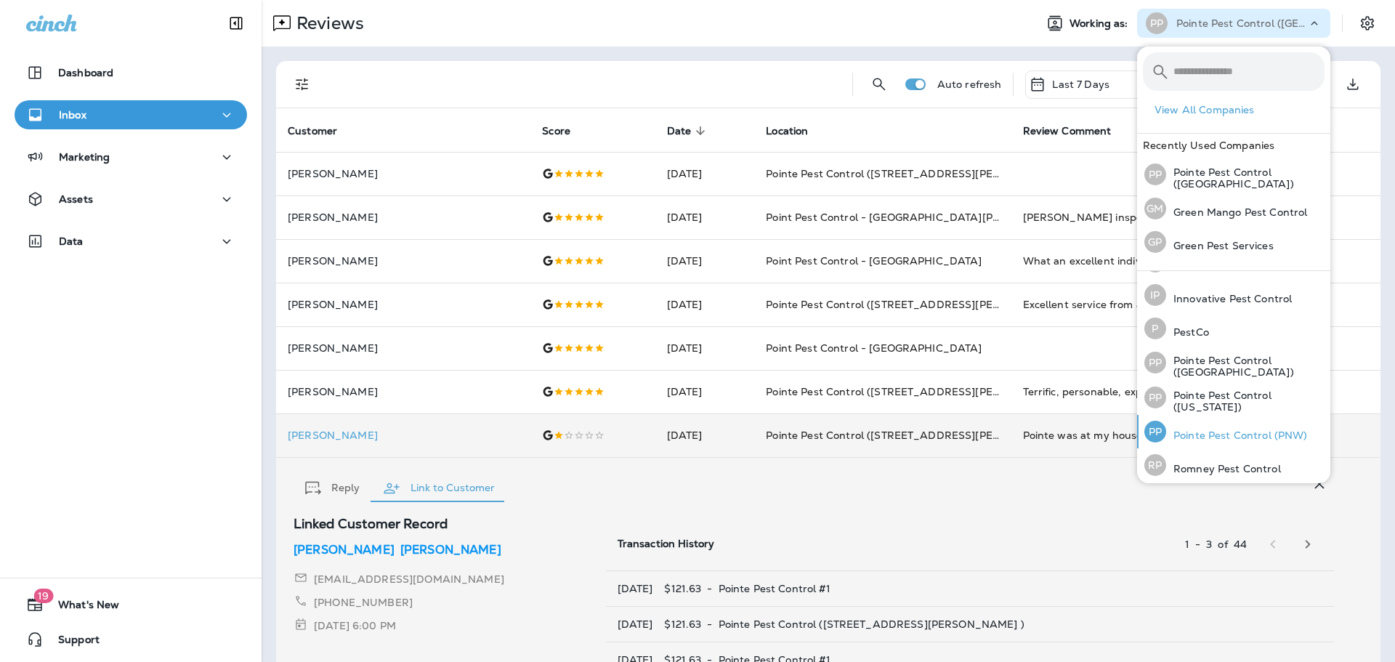
click at [1233, 430] on p "Pointe Pest Control (PNW)" at bounding box center [1238, 436] width 142 height 12
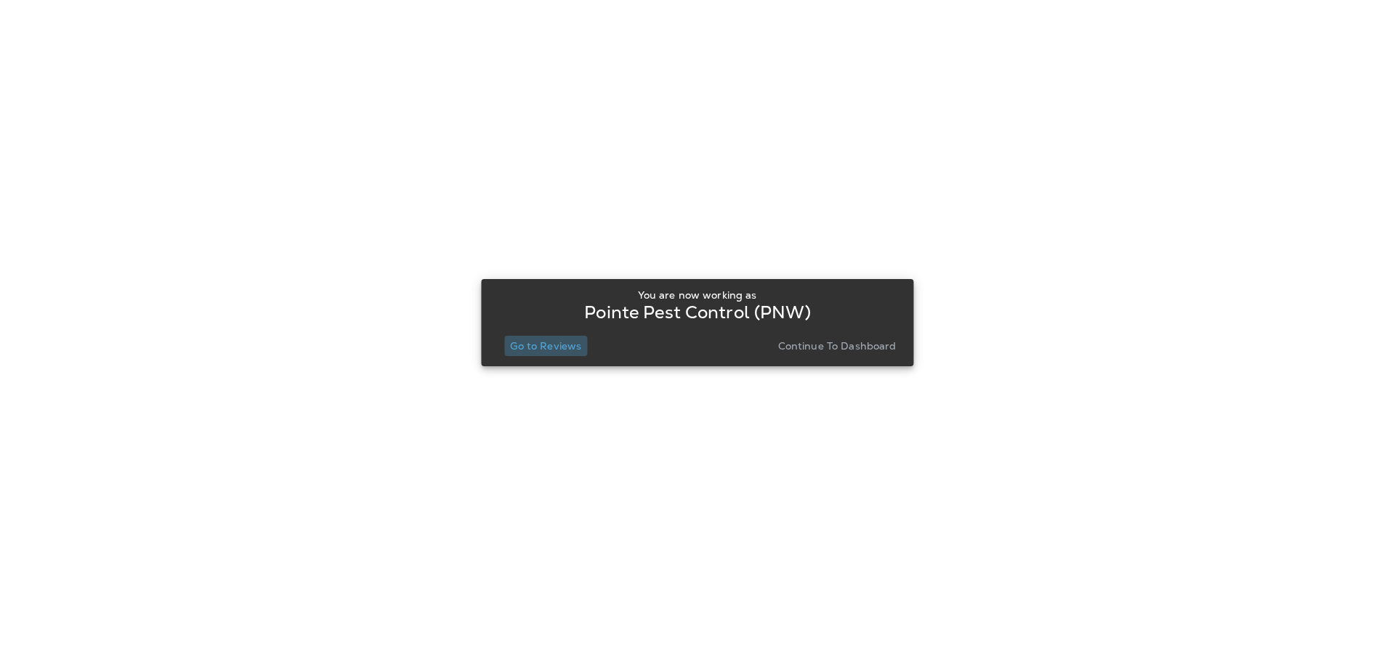
click at [562, 345] on p "Go to Reviews" at bounding box center [545, 346] width 71 height 12
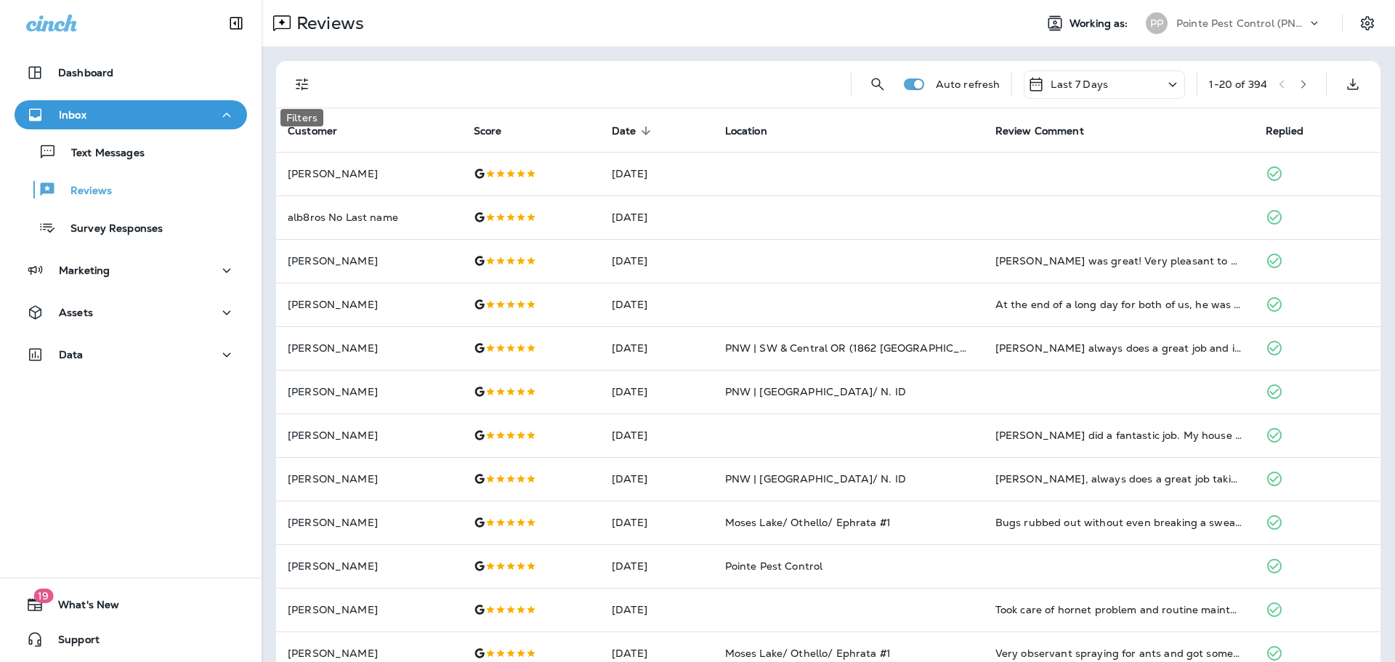
drag, startPoint x: 305, startPoint y: 82, endPoint x: 306, endPoint y: 116, distance: 33.4
click at [305, 82] on icon "Filters" at bounding box center [302, 84] width 17 height 17
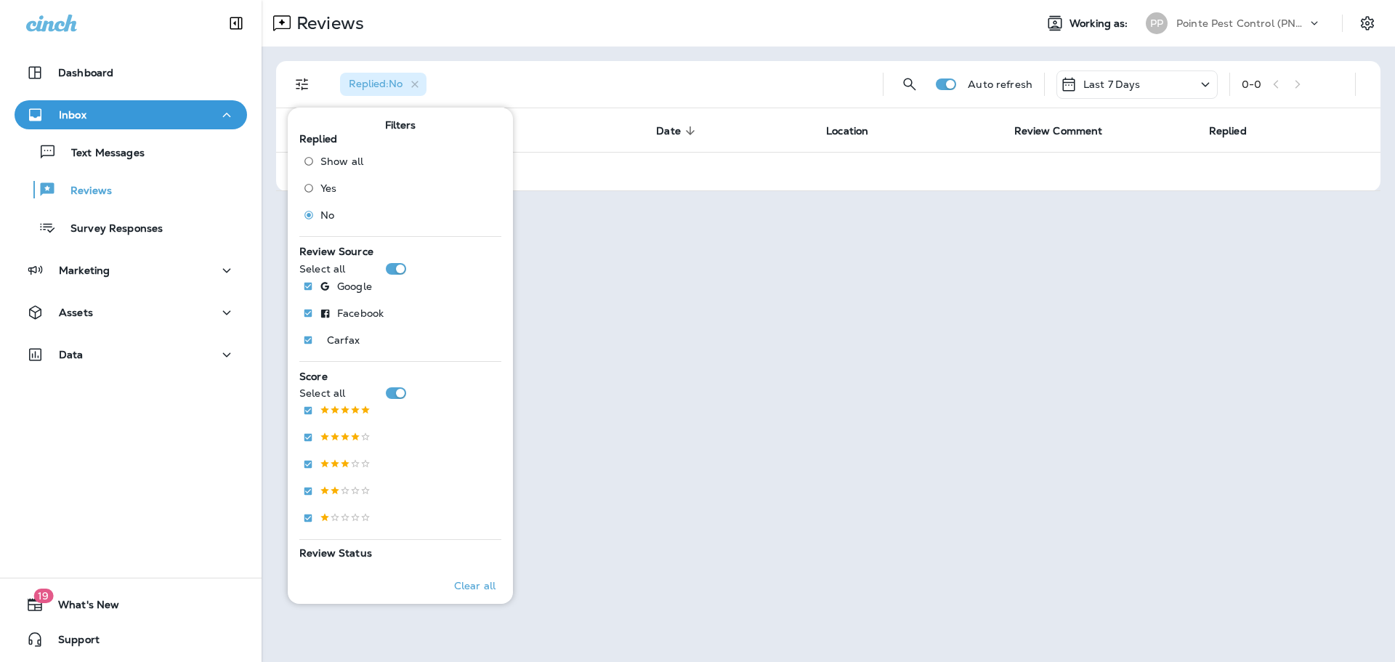
click at [650, 66] on div "Replied : No" at bounding box center [600, 84] width 543 height 47
